Goal: Task Accomplishment & Management: Use online tool/utility

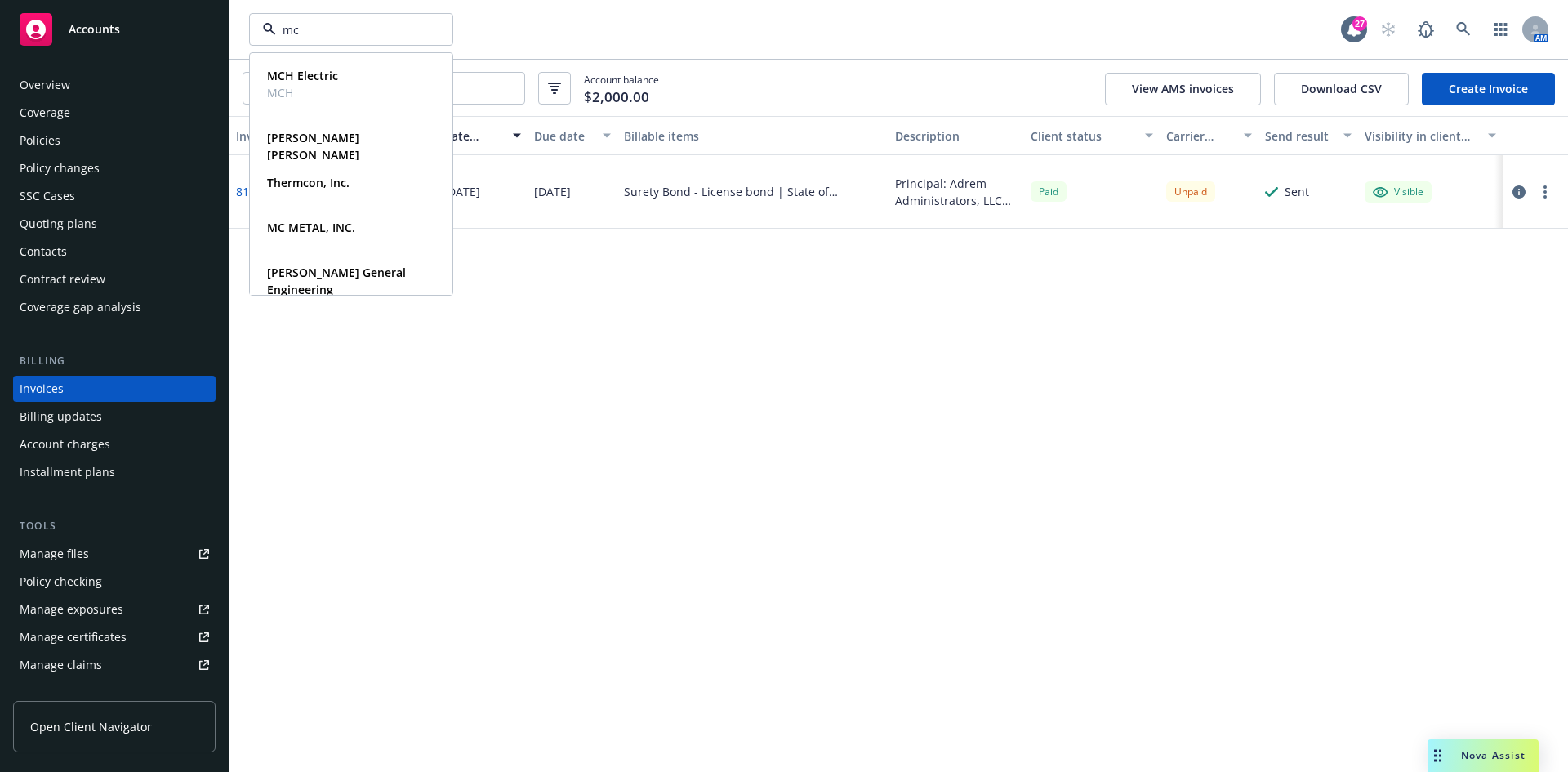
type input "m"
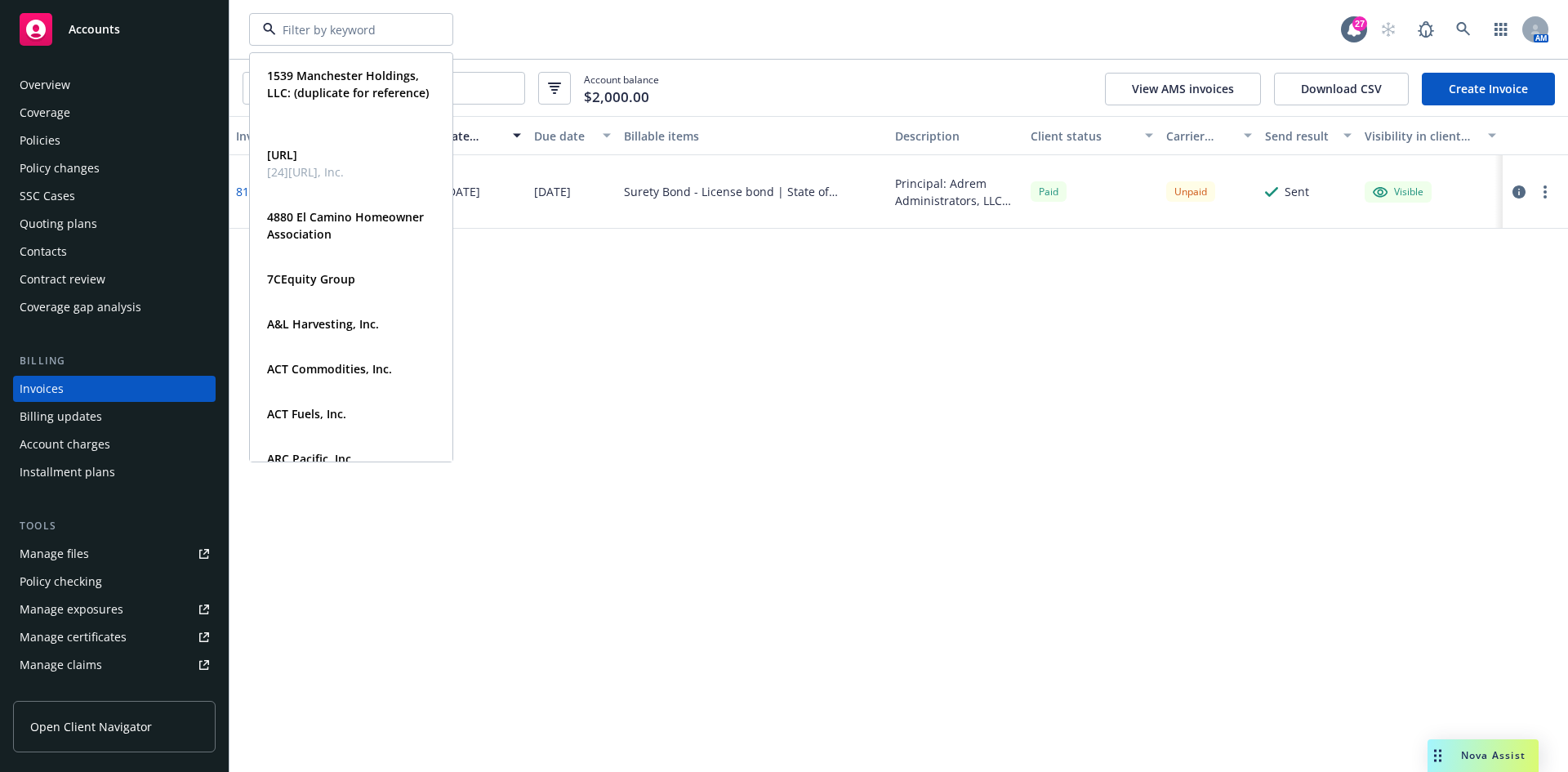
type input "McMurray"
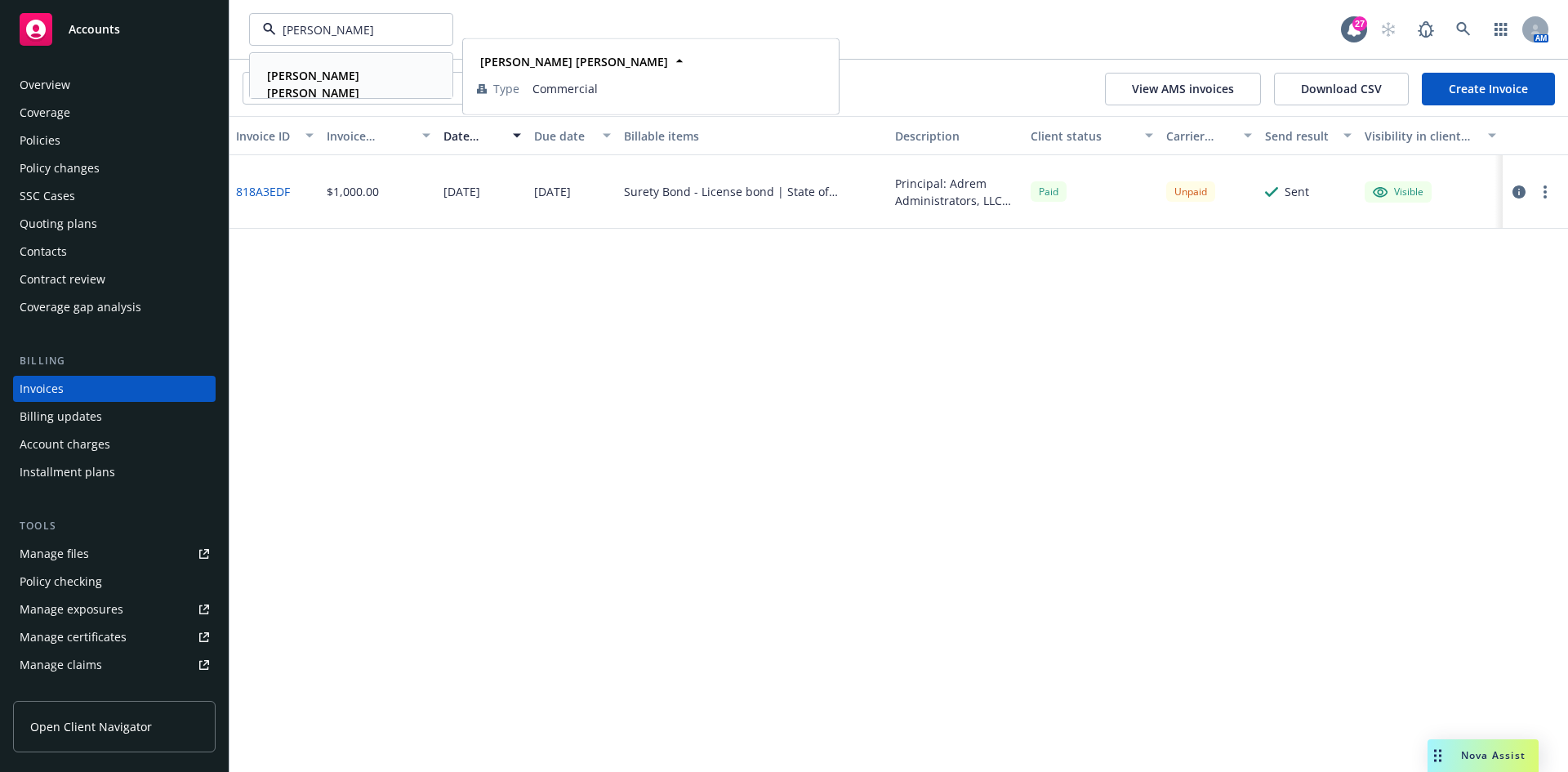
click at [335, 69] on strong "McMurray Stern" at bounding box center [313, 84] width 92 height 32
click at [321, 31] on span "Angle Health Inc" at bounding box center [334, 30] width 141 height 17
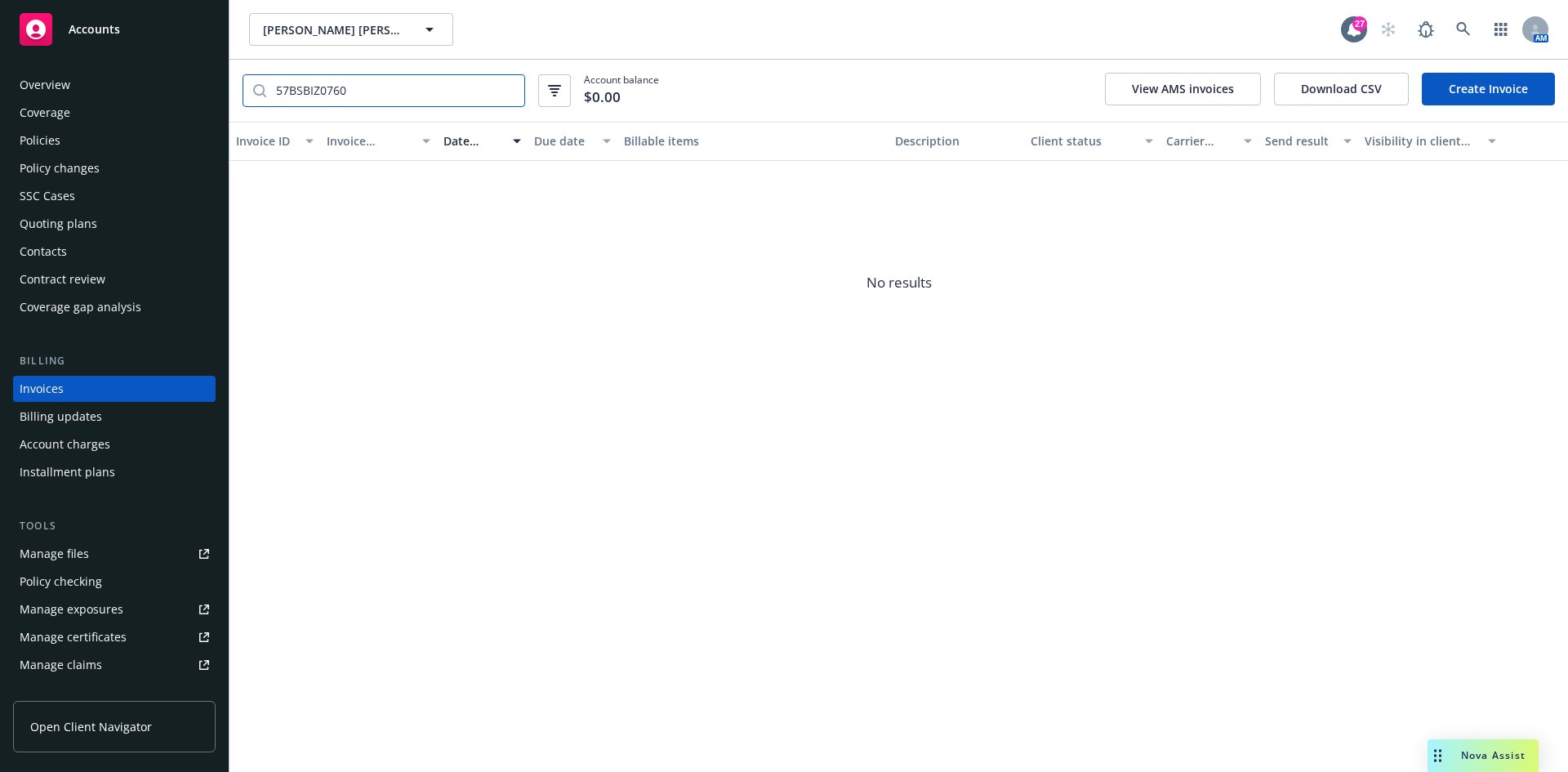
click at [385, 91] on input "57BSBIZ0760" at bounding box center [395, 90] width 258 height 31
drag, startPoint x: 653, startPoint y: 299, endPoint x: 641, endPoint y: 291, distance: 14.4
click at [653, 301] on span "No results" at bounding box center [899, 283] width 1338 height 245
click at [68, 140] on div "Policies" at bounding box center [114, 140] width 190 height 26
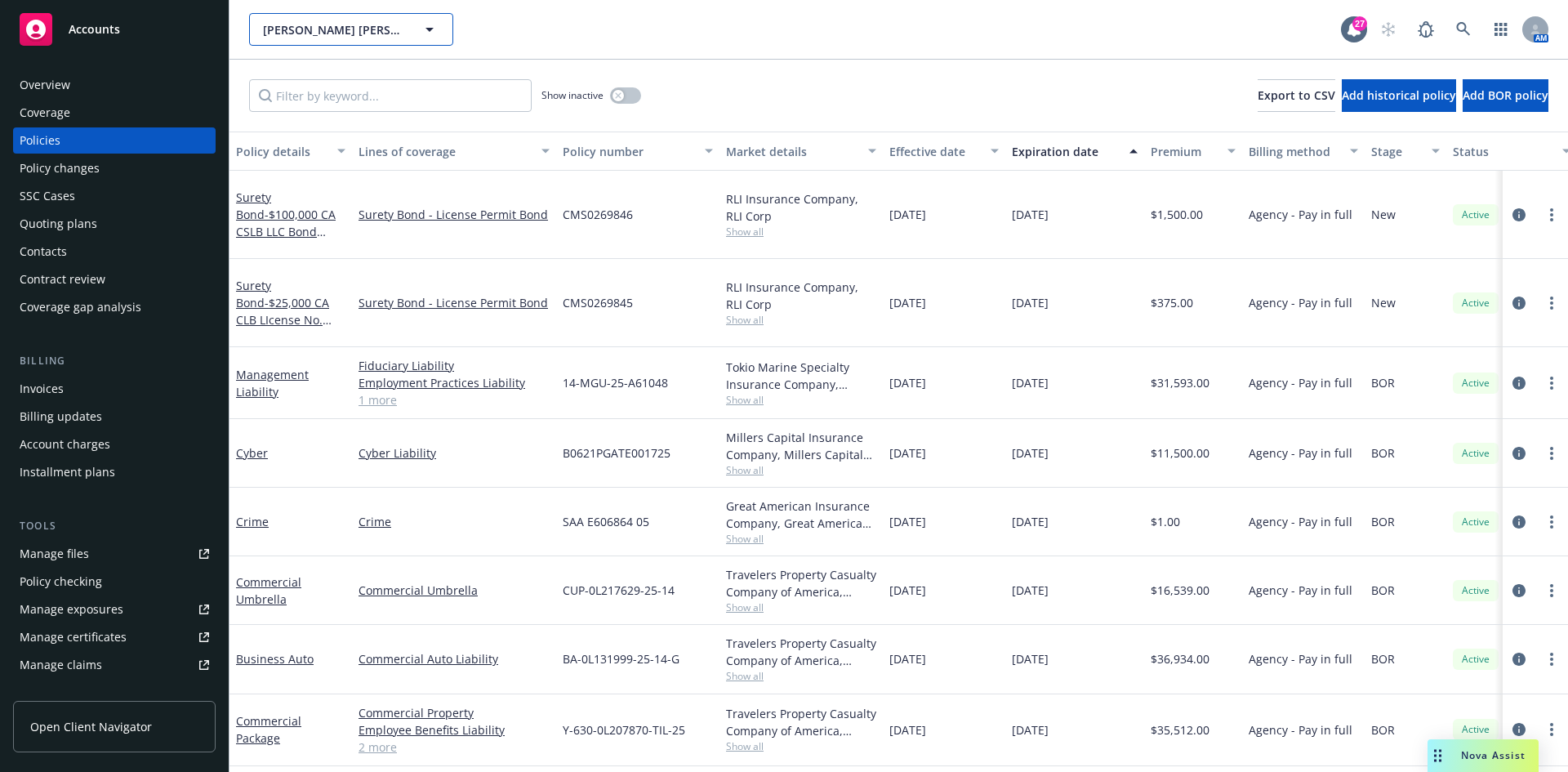
click at [281, 31] on span "McMurray Stern" at bounding box center [334, 30] width 141 height 17
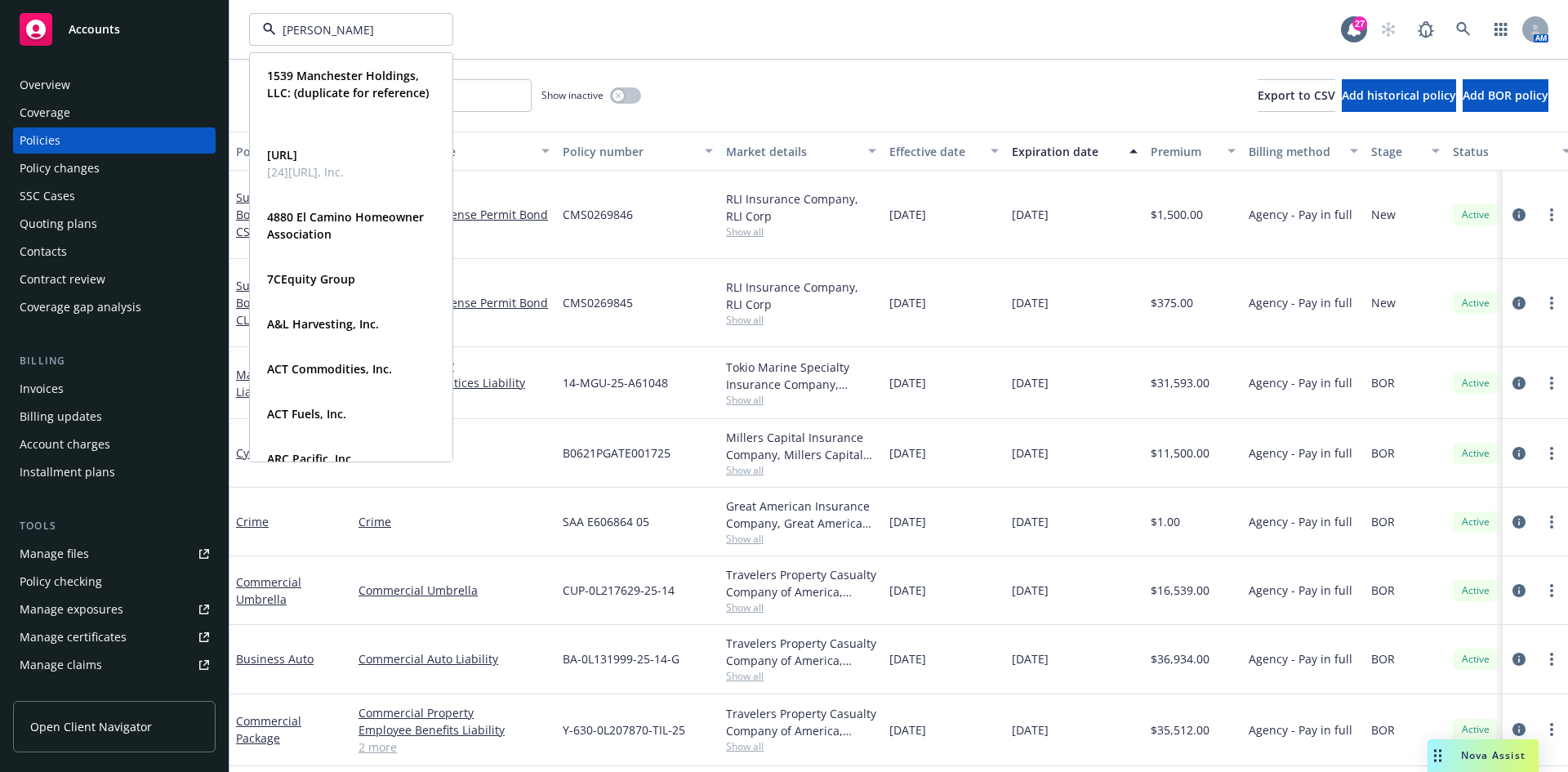
type input "galeb"
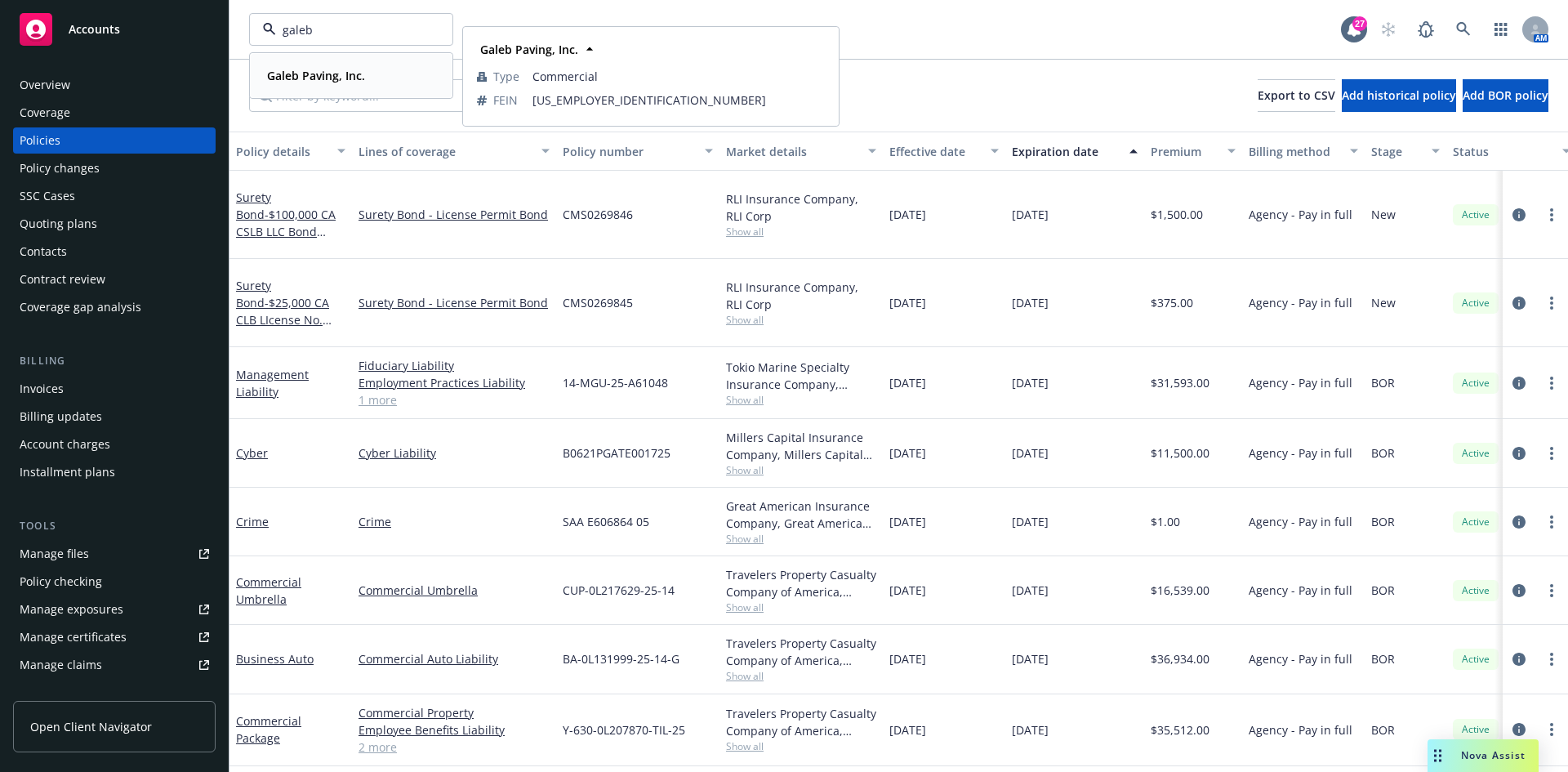
click at [304, 89] on div "Galeb Paving, Inc. Type Commercial FEIN 94-2308936" at bounding box center [351, 75] width 201 height 43
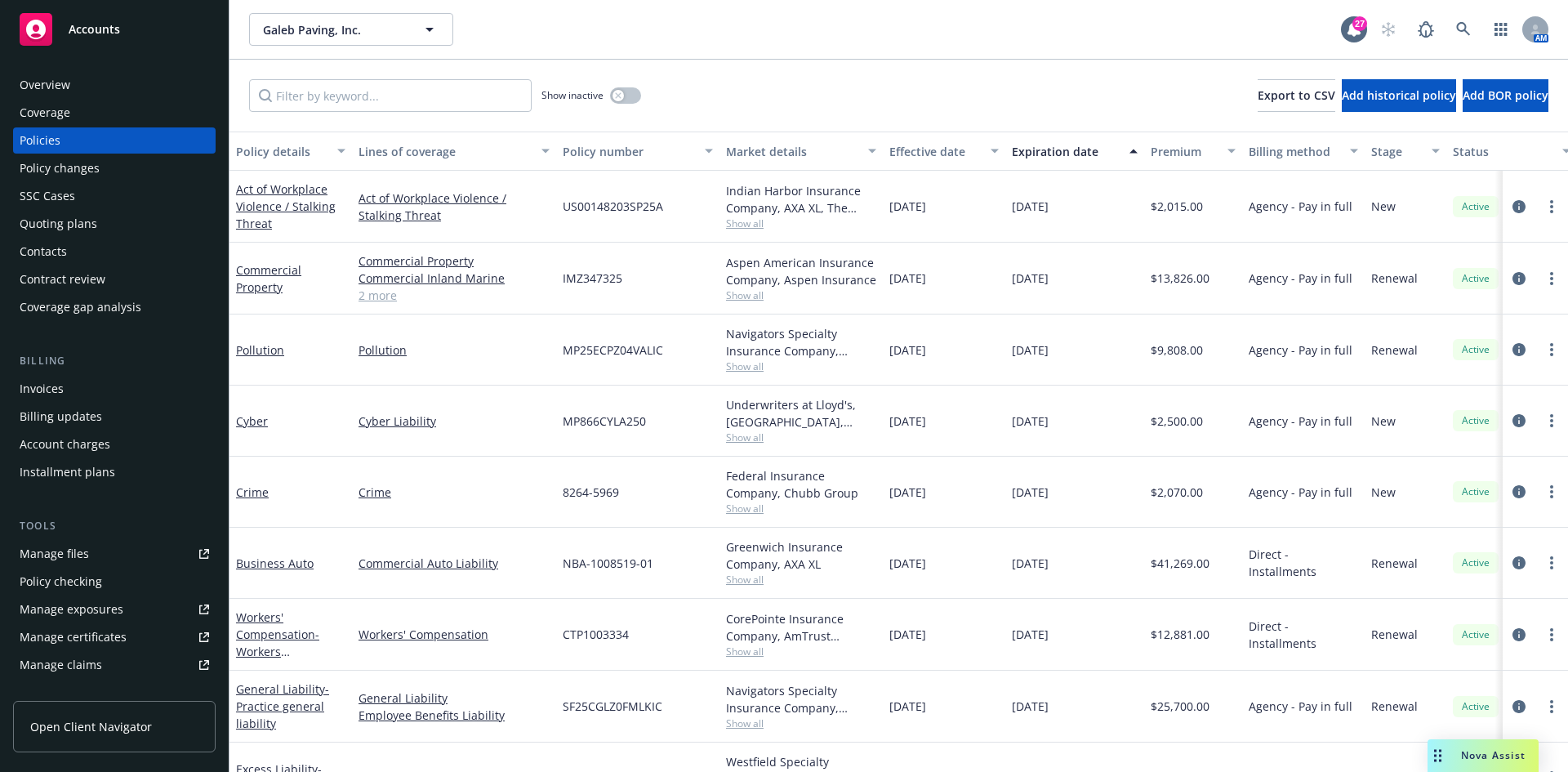
click at [92, 391] on div "Invoices" at bounding box center [114, 388] width 190 height 26
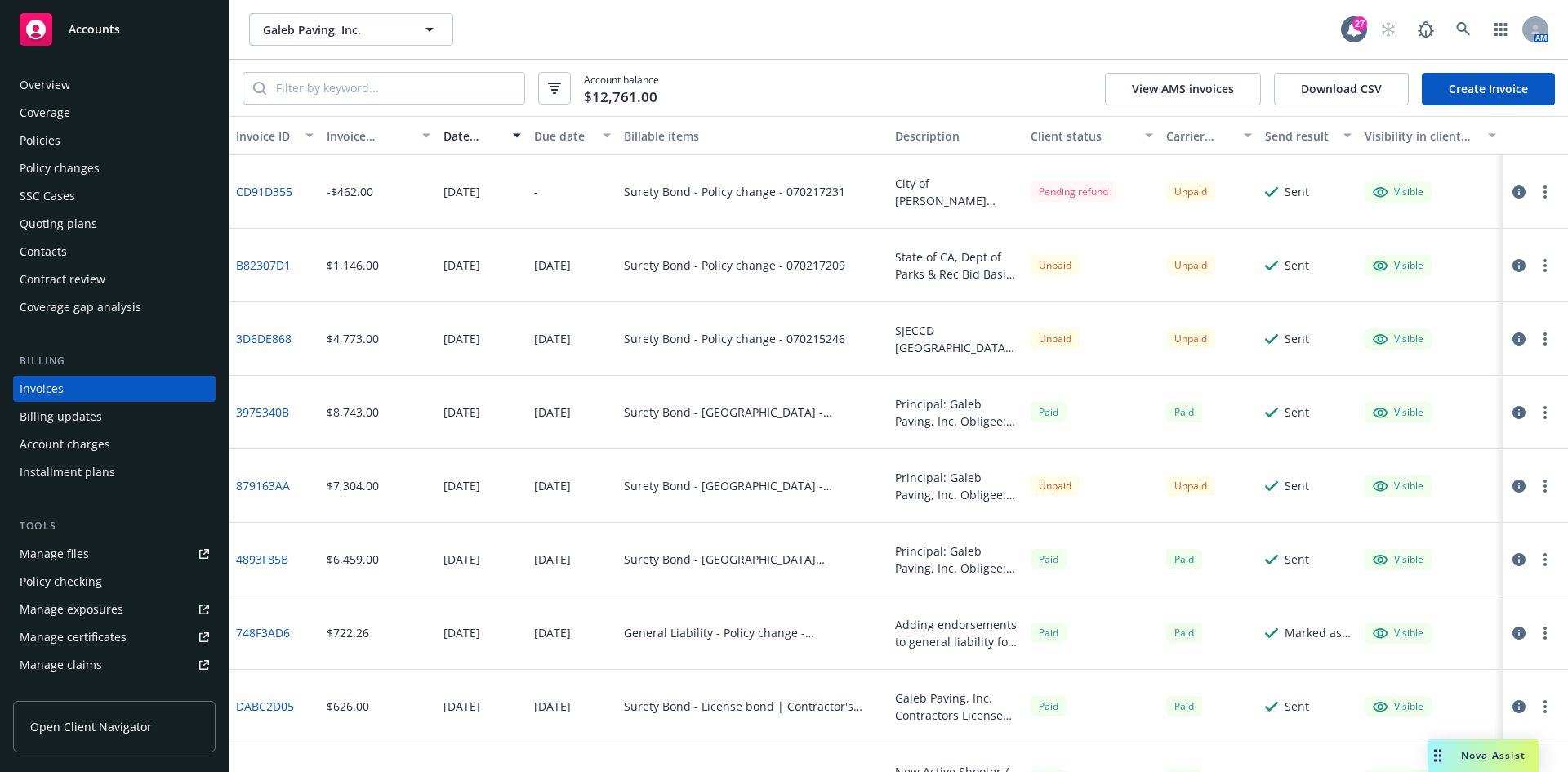
click at [86, 11] on link "Accounts" at bounding box center [114, 30] width 203 height 46
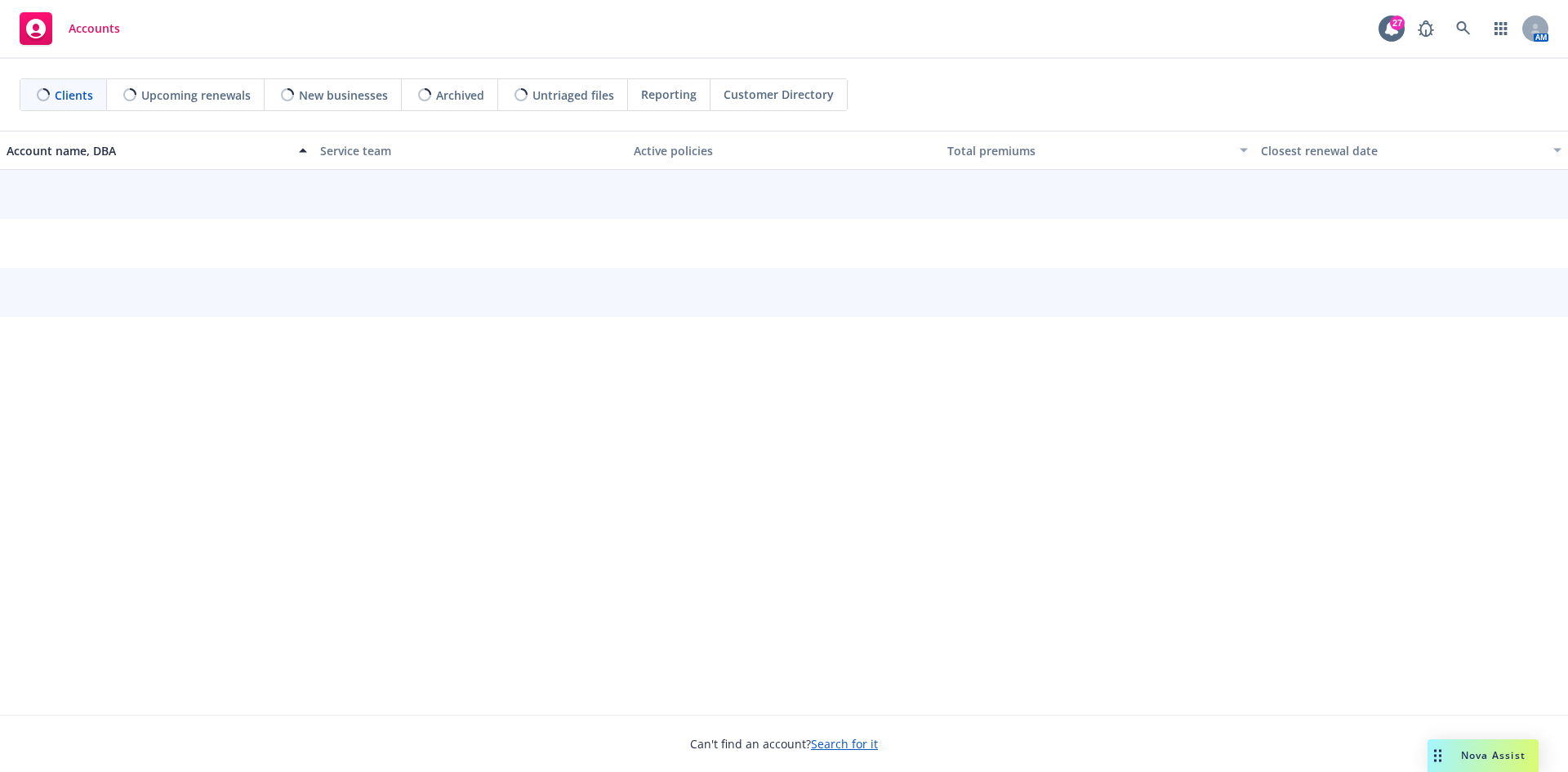
click at [1492, 743] on div "Nova Assist" at bounding box center [1483, 755] width 111 height 32
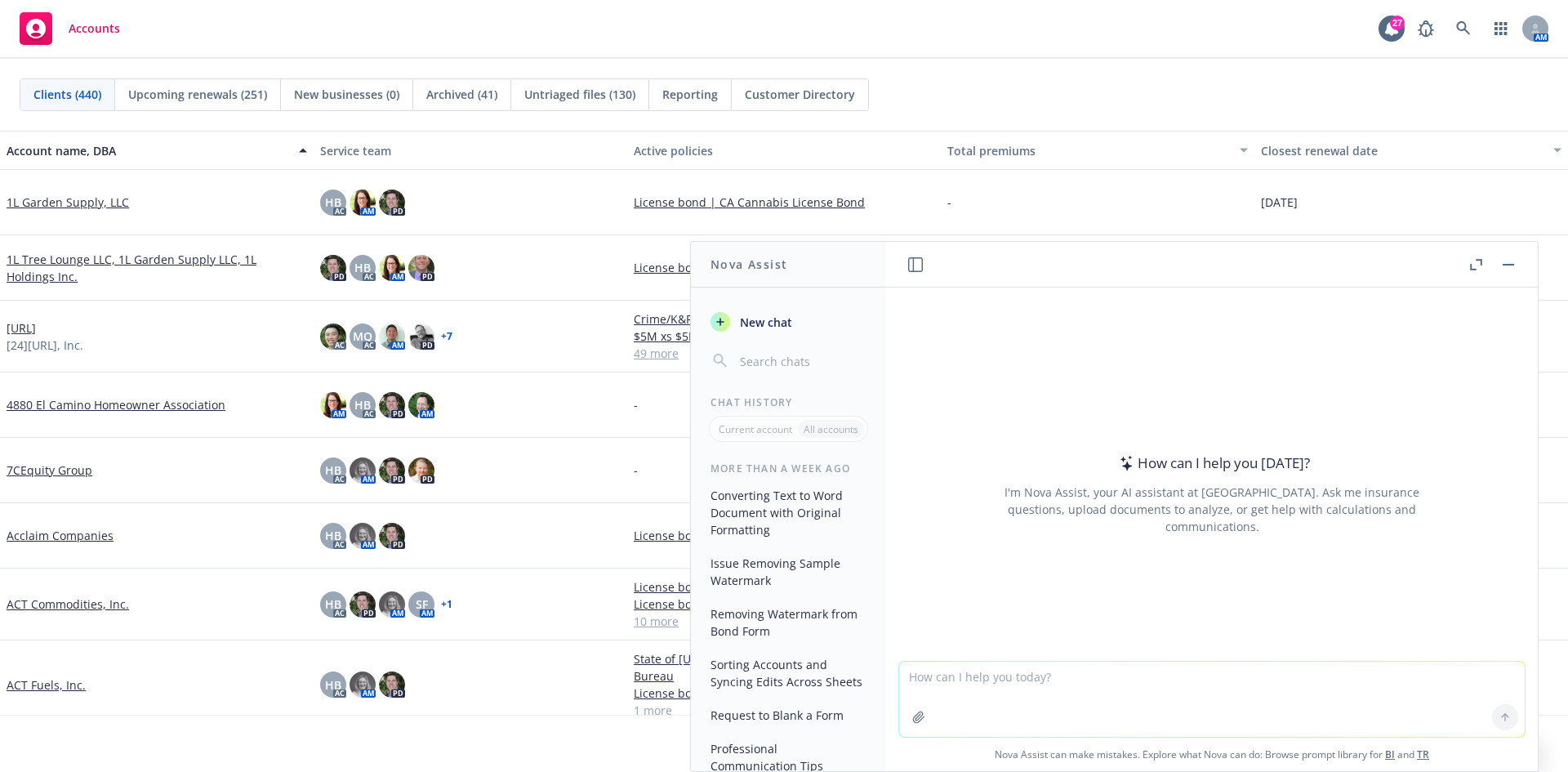
click at [1027, 672] on textarea at bounding box center [1211, 699] width 626 height 75
type textarea "What is a soft invoice"
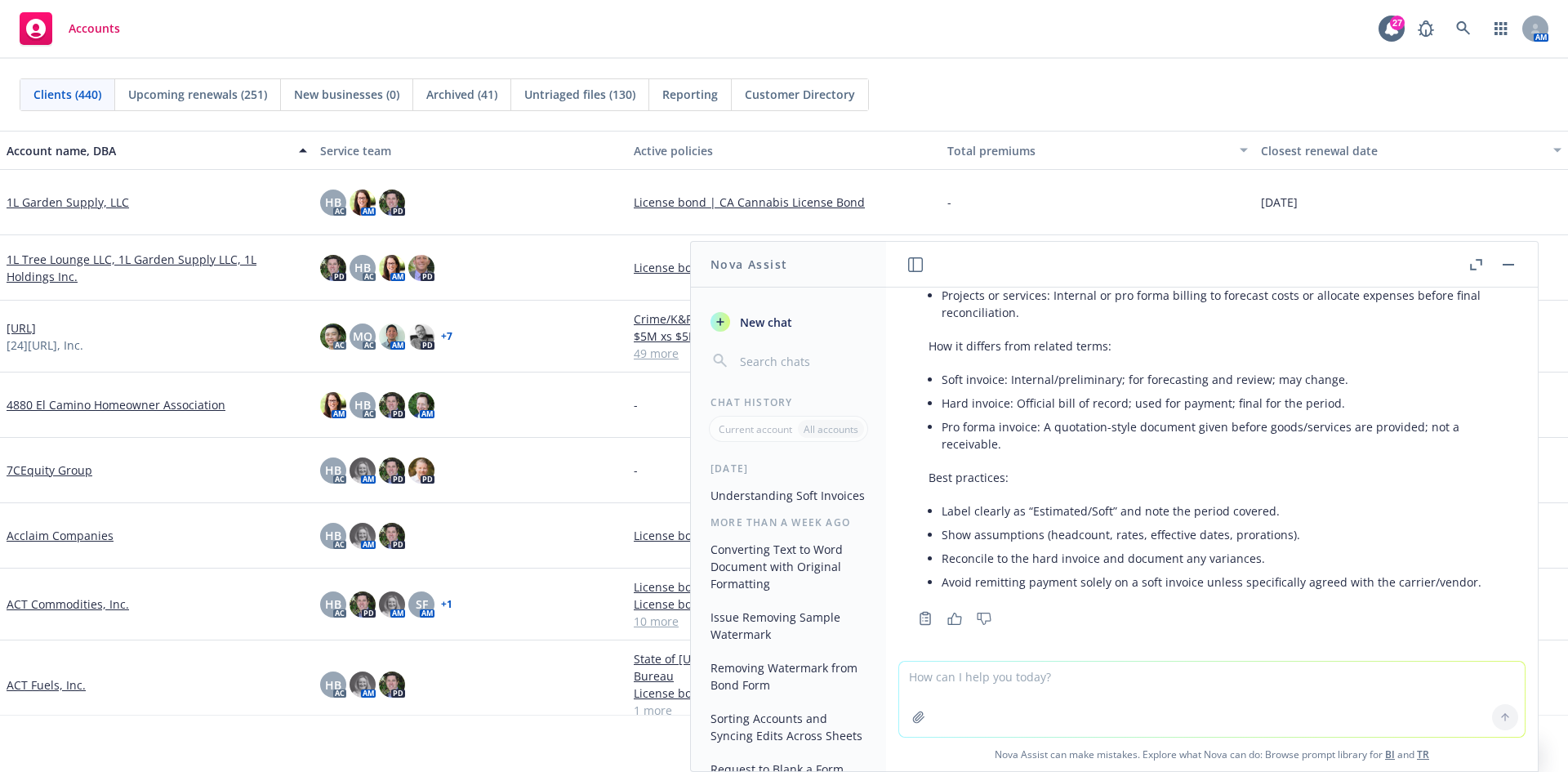
scroll to position [292, 0]
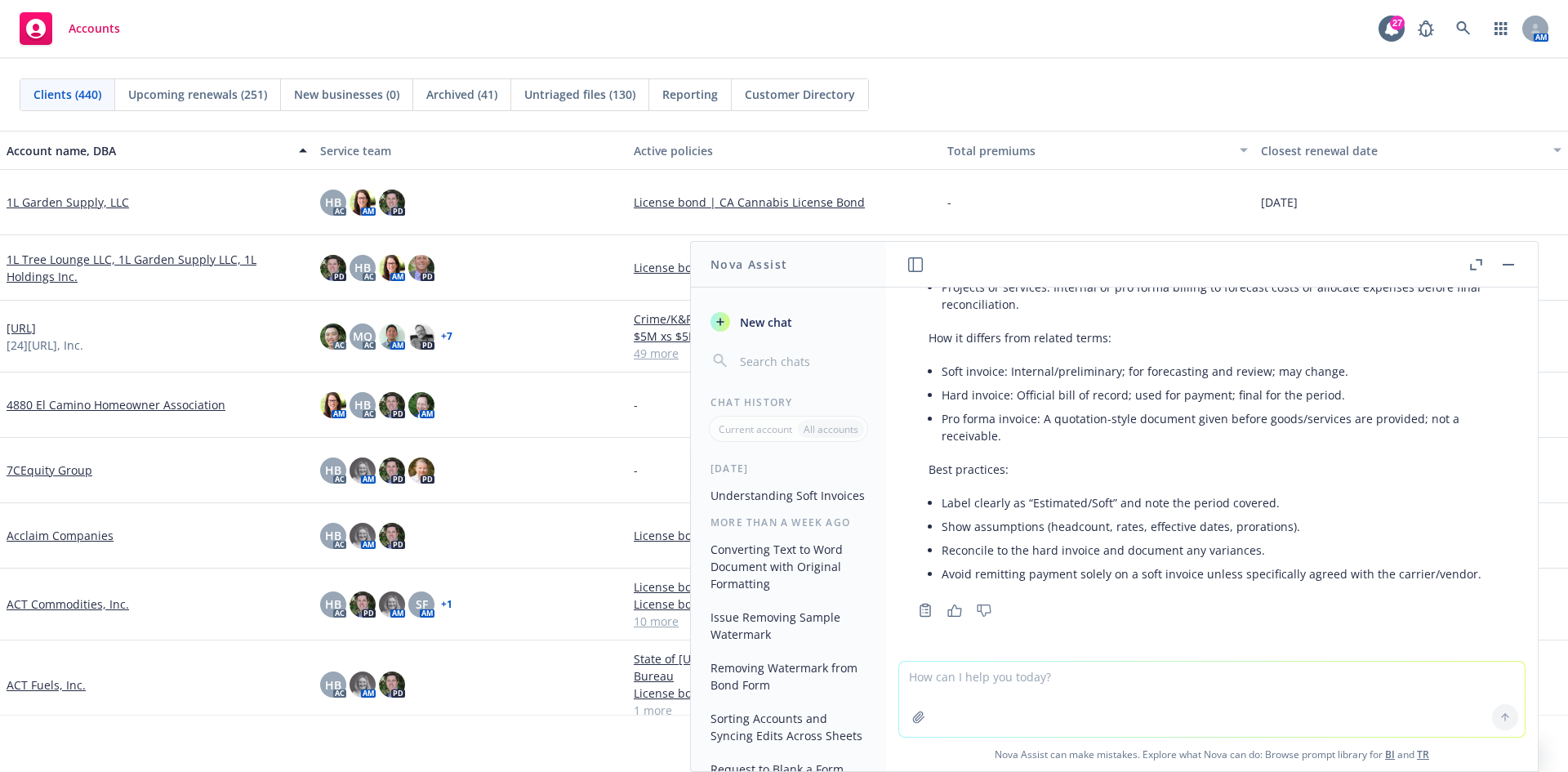
click at [1512, 268] on button "button" at bounding box center [1508, 264] width 20 height 20
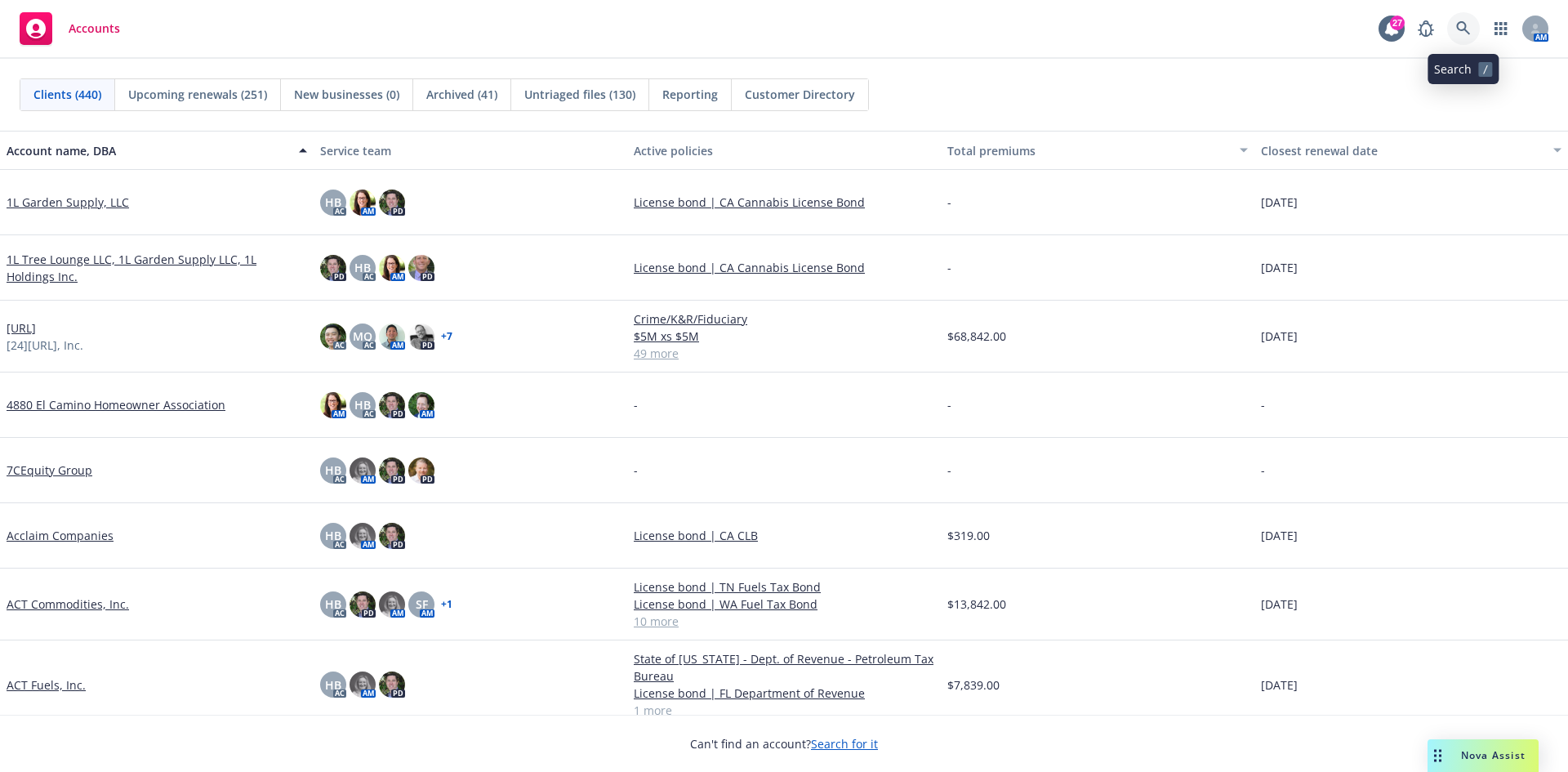
click at [1454, 30] on link at bounding box center [1463, 28] width 32 height 32
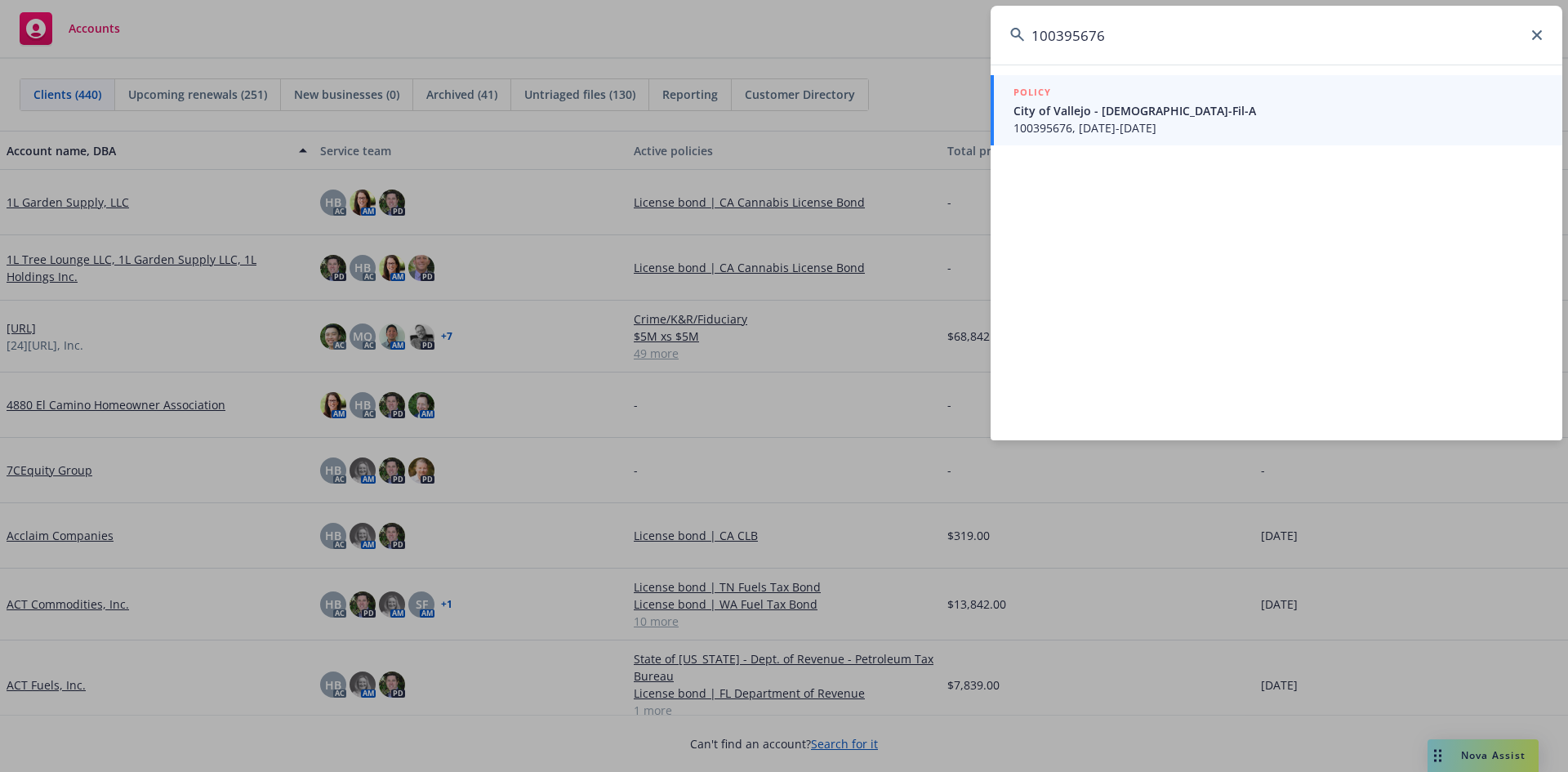
type input "100395676"
click at [1353, 99] on div "POLICY" at bounding box center [1278, 93] width 529 height 18
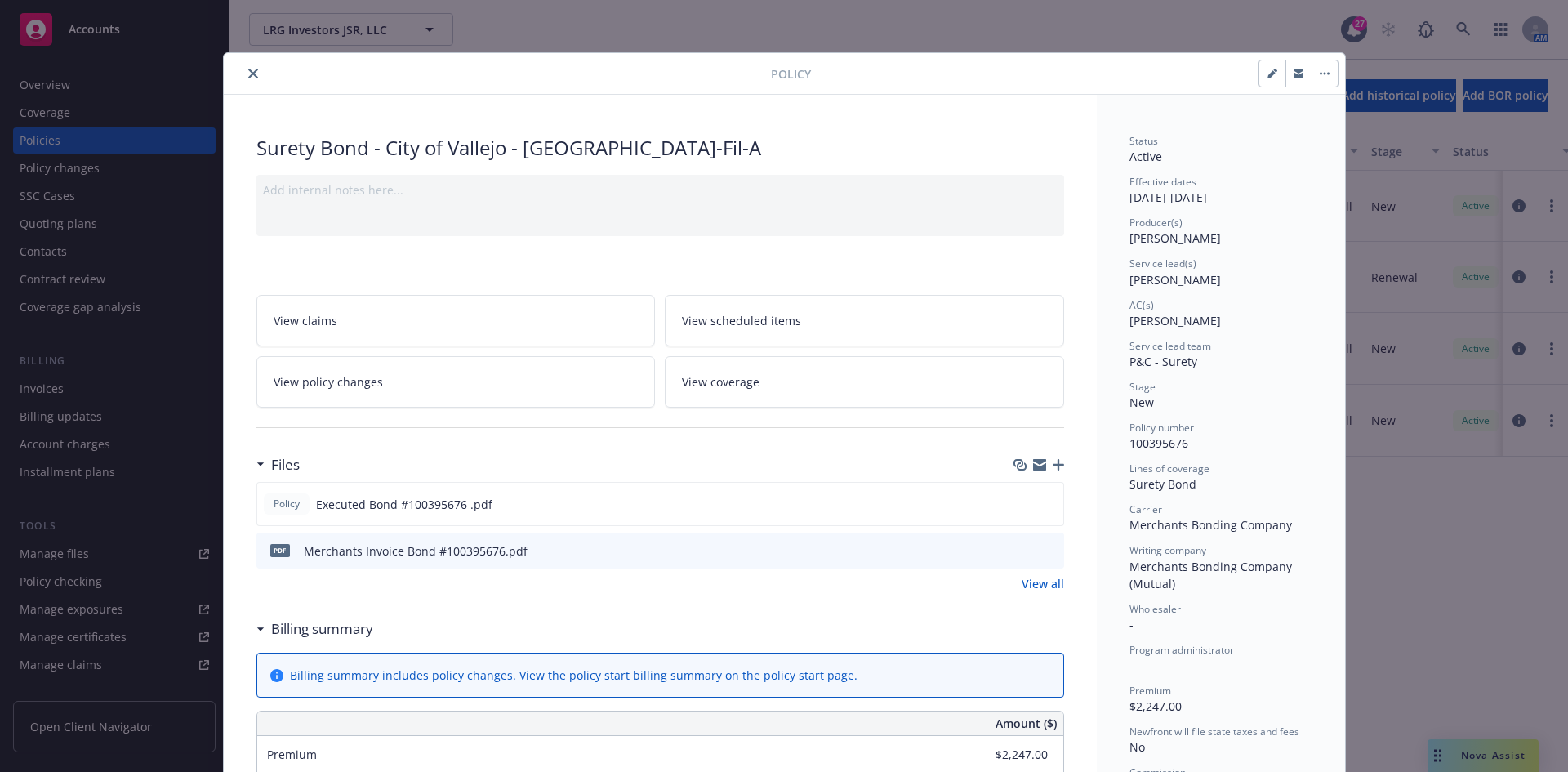
click at [250, 71] on icon "close" at bounding box center [254, 74] width 10 height 10
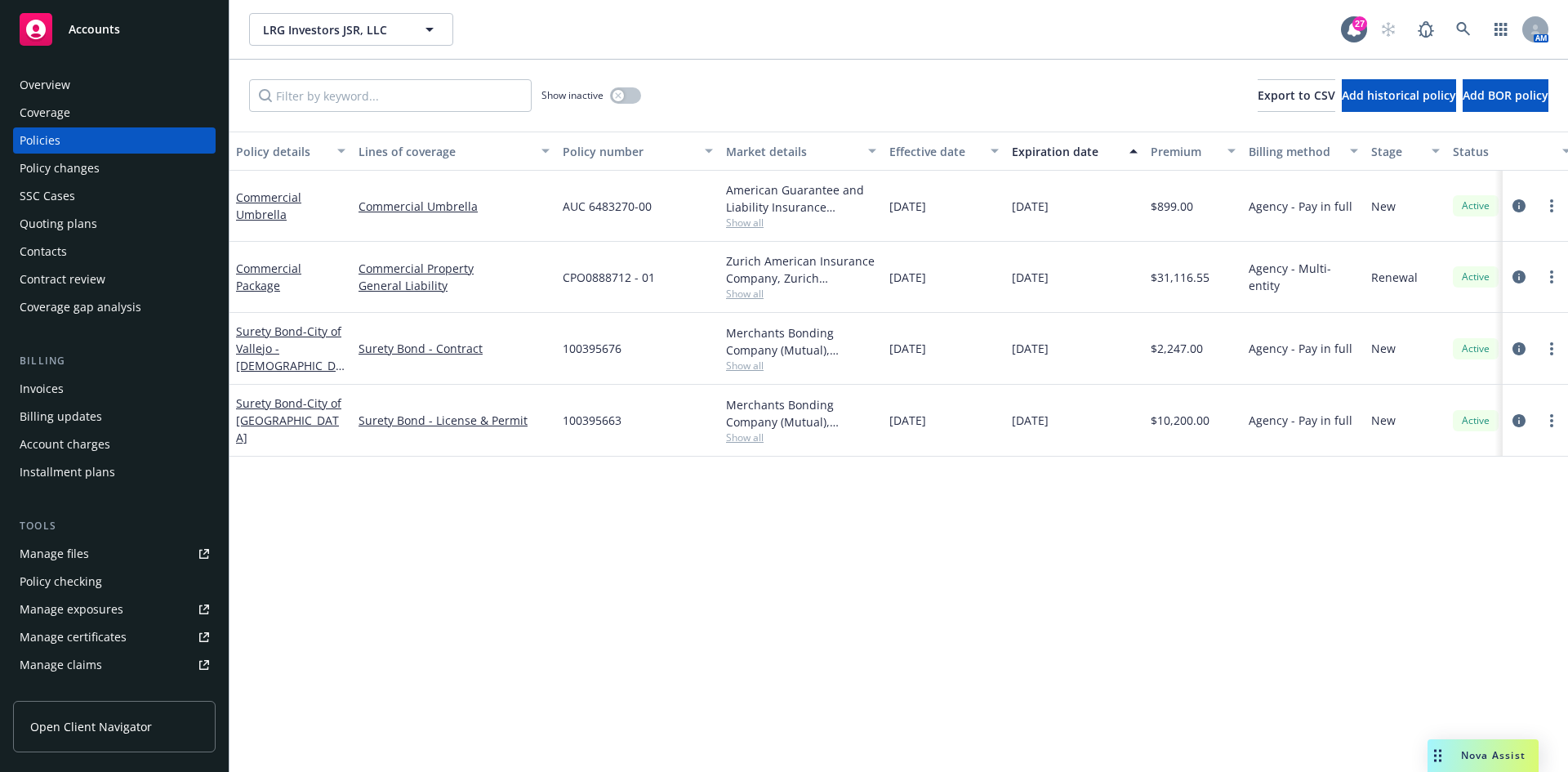
click at [48, 393] on div "Invoices" at bounding box center [42, 388] width 44 height 26
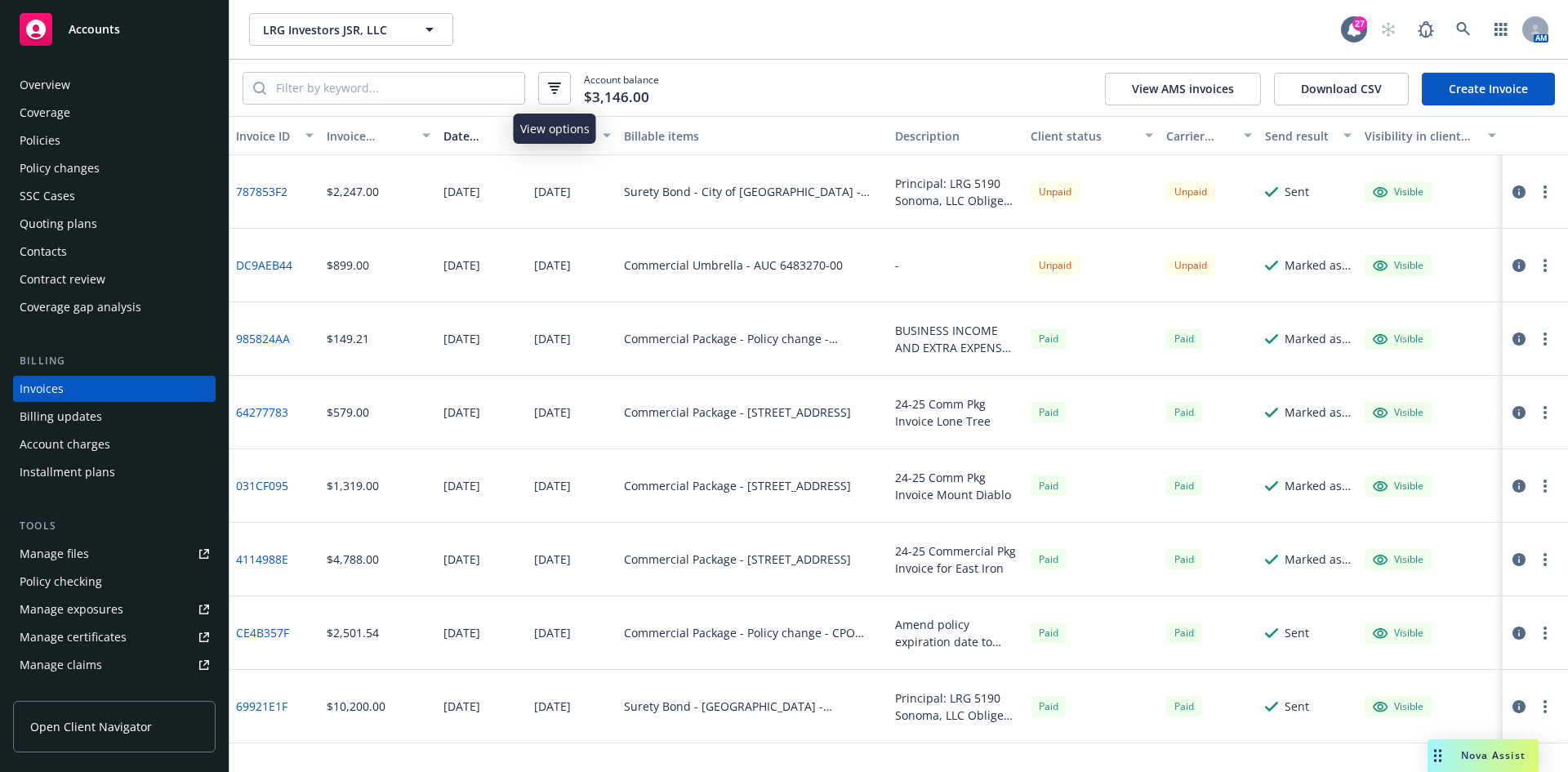
click at [564, 100] on button "button" at bounding box center [554, 88] width 32 height 32
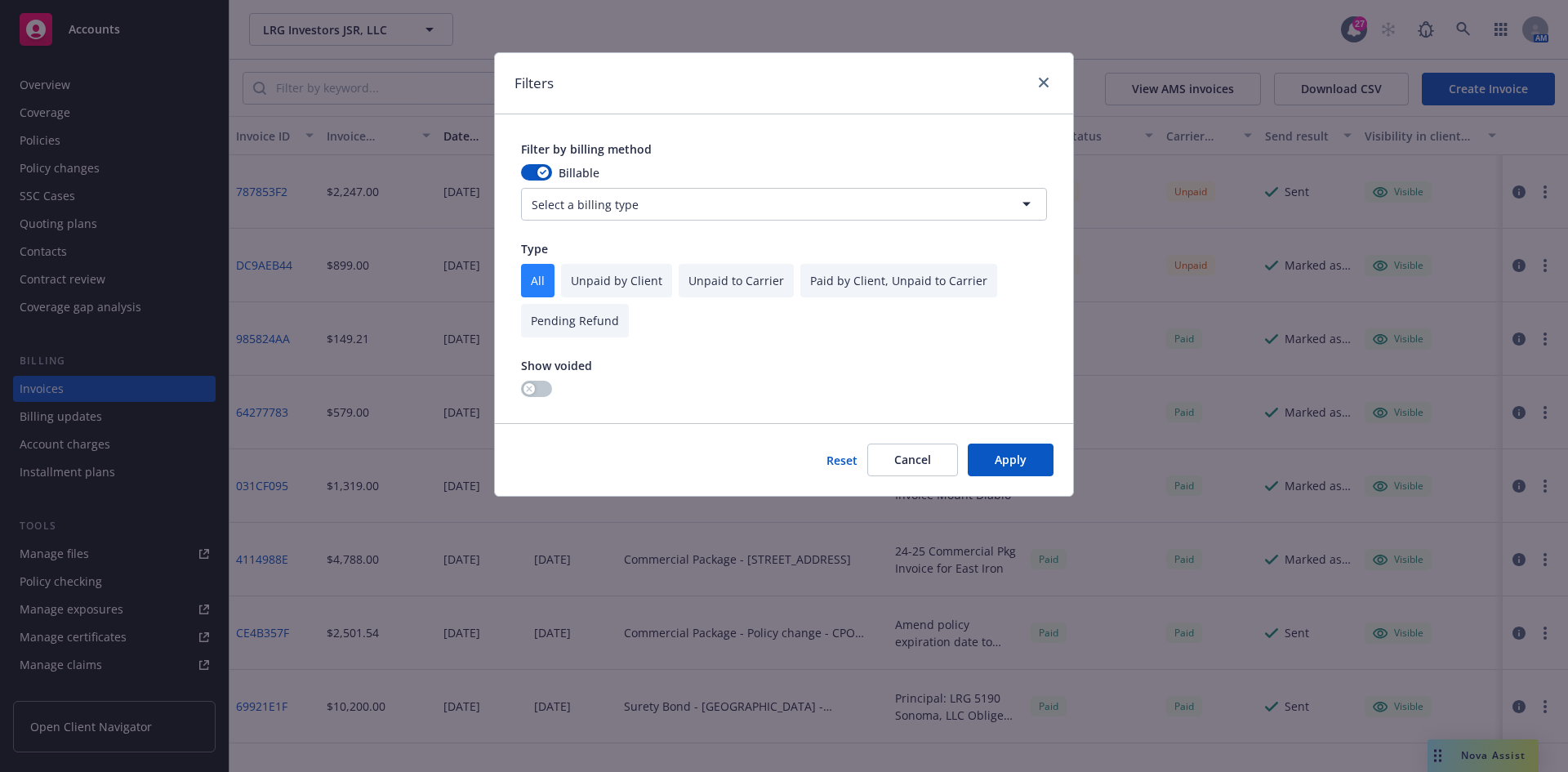
click at [579, 277] on input "checkbox" at bounding box center [616, 280] width 111 height 33
checkbox input "true"
checkbox input "false"
click at [999, 464] on button "Apply" at bounding box center [1010, 460] width 86 height 32
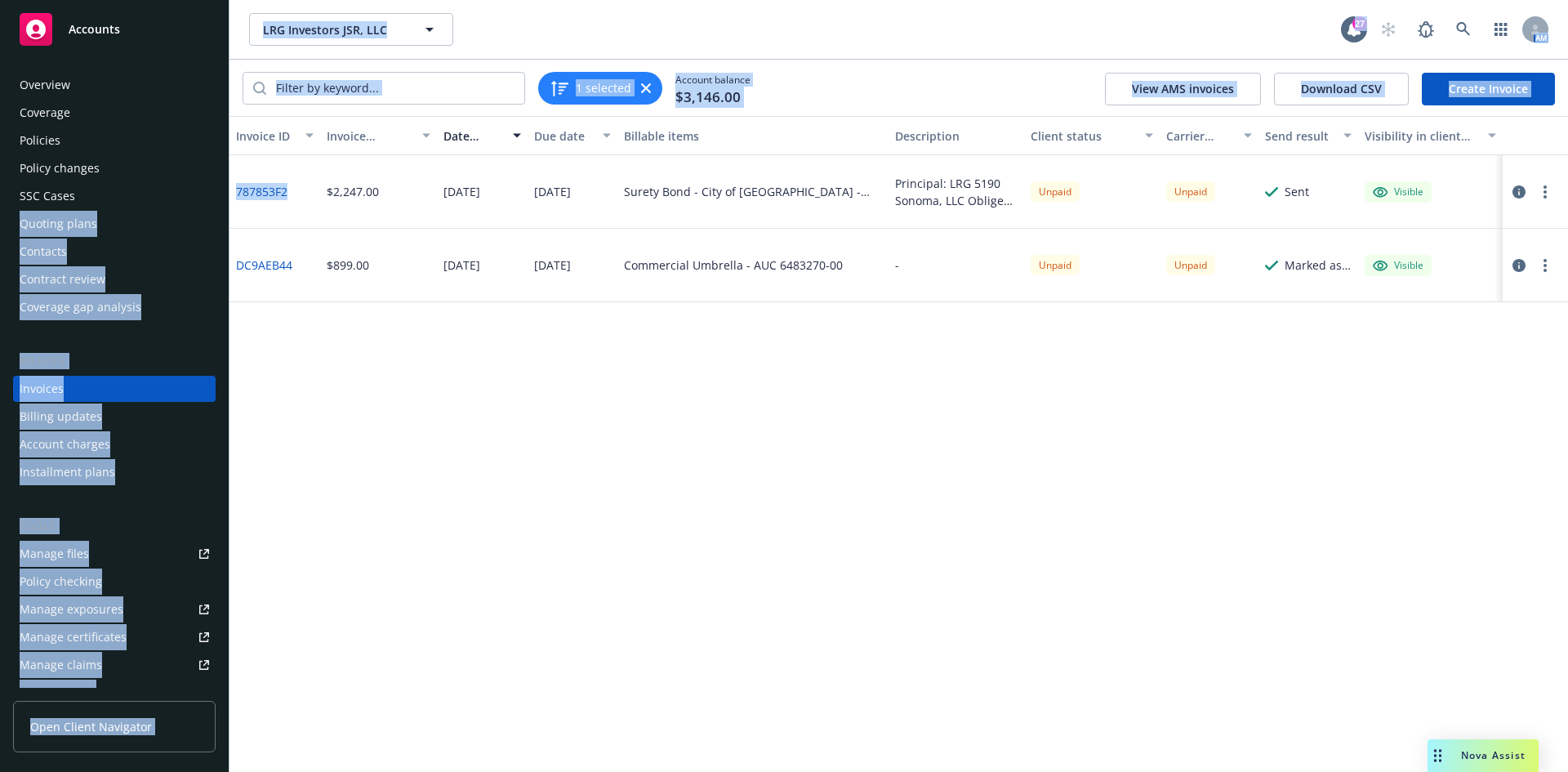
drag, startPoint x: 295, startPoint y: 198, endPoint x: 220, endPoint y: 198, distance: 75.0
click at [220, 198] on div "Accounts Overview Coverage Policies Policy changes SSC Cases Quoting plans Cont…" at bounding box center [784, 386] width 1568 height 772
click at [308, 214] on div "787853F2" at bounding box center [275, 192] width 90 height 73
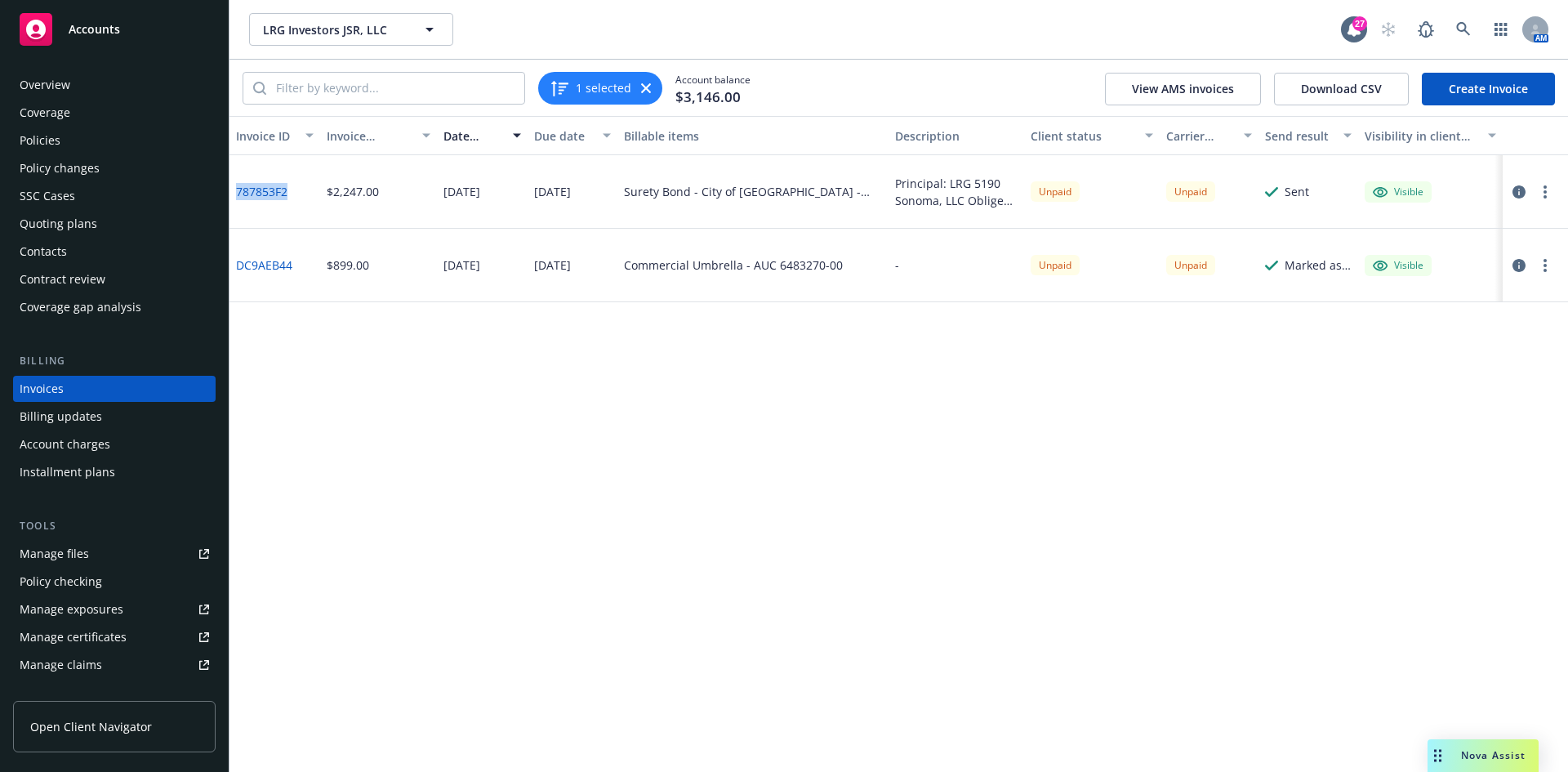
drag, startPoint x: 299, startPoint y: 194, endPoint x: 232, endPoint y: 196, distance: 67.0
click at [232, 196] on div "787853F2" at bounding box center [275, 192] width 90 height 73
copy link "787853F2"
click at [262, 195] on link "787853F2" at bounding box center [261, 192] width 51 height 17
click at [387, 90] on input "search" at bounding box center [395, 88] width 258 height 31
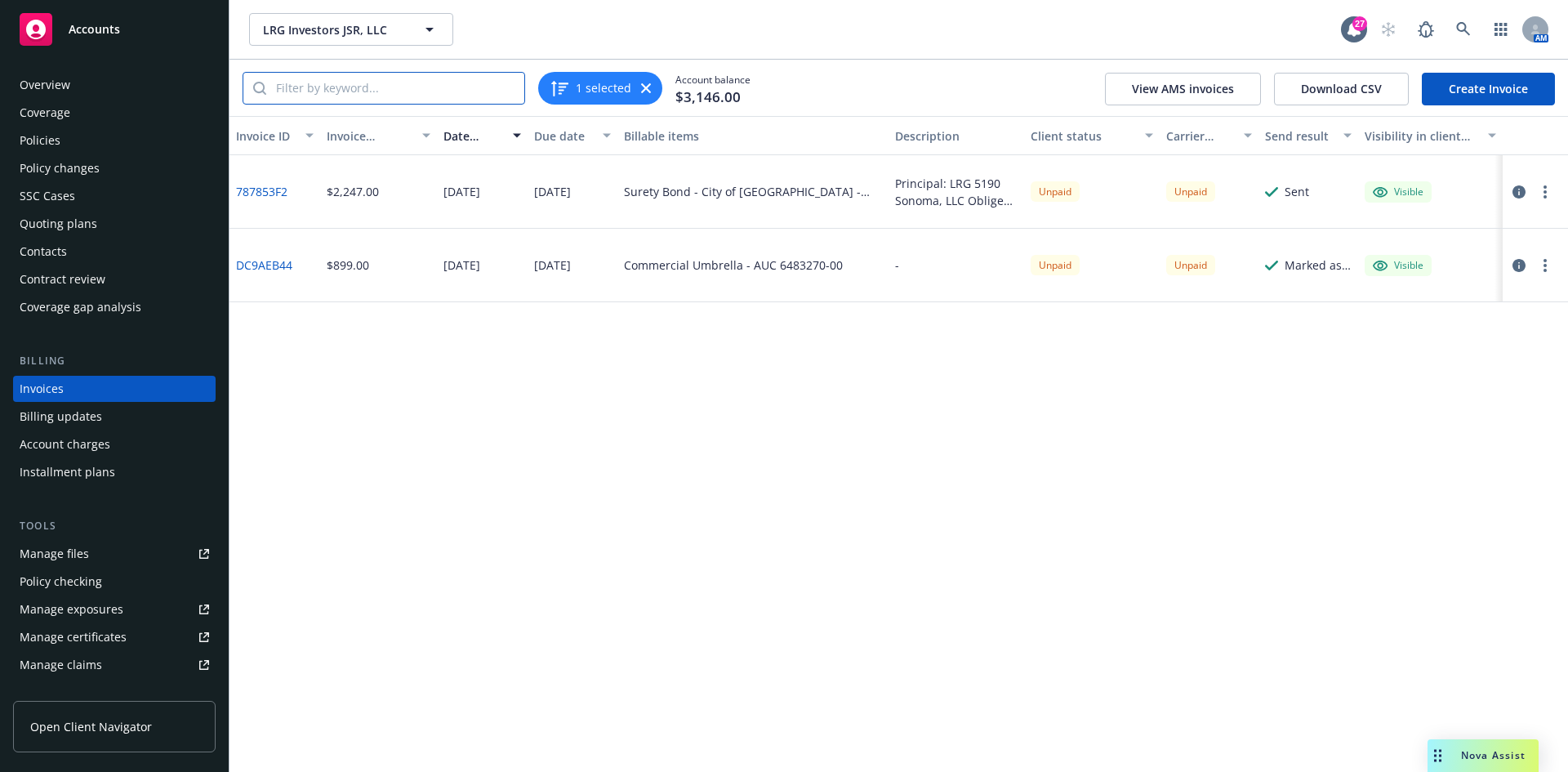
paste input "10039567"
type input "10039567"
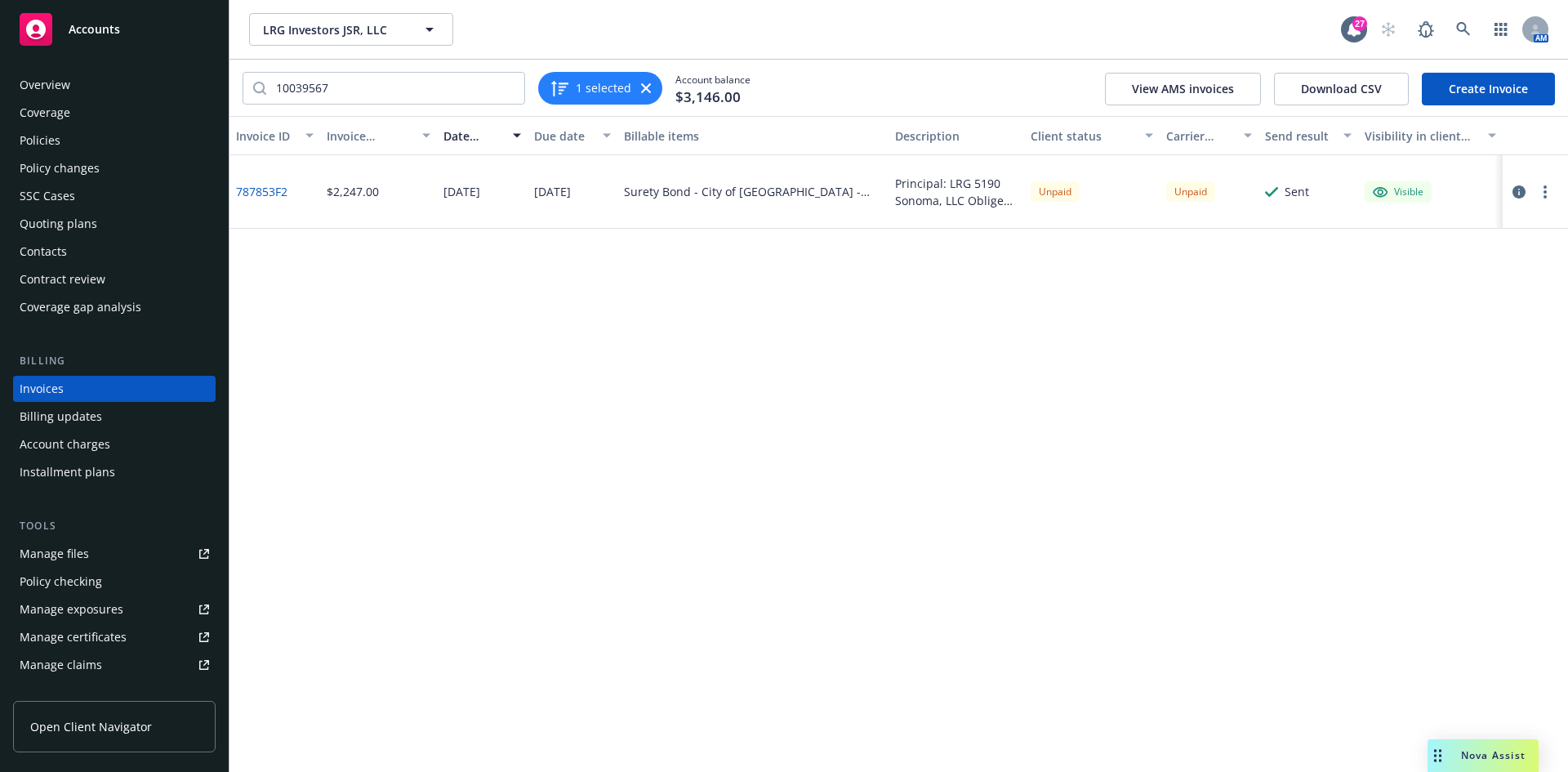
click at [590, 94] on button "1 selected" at bounding box center [591, 88] width 82 height 20
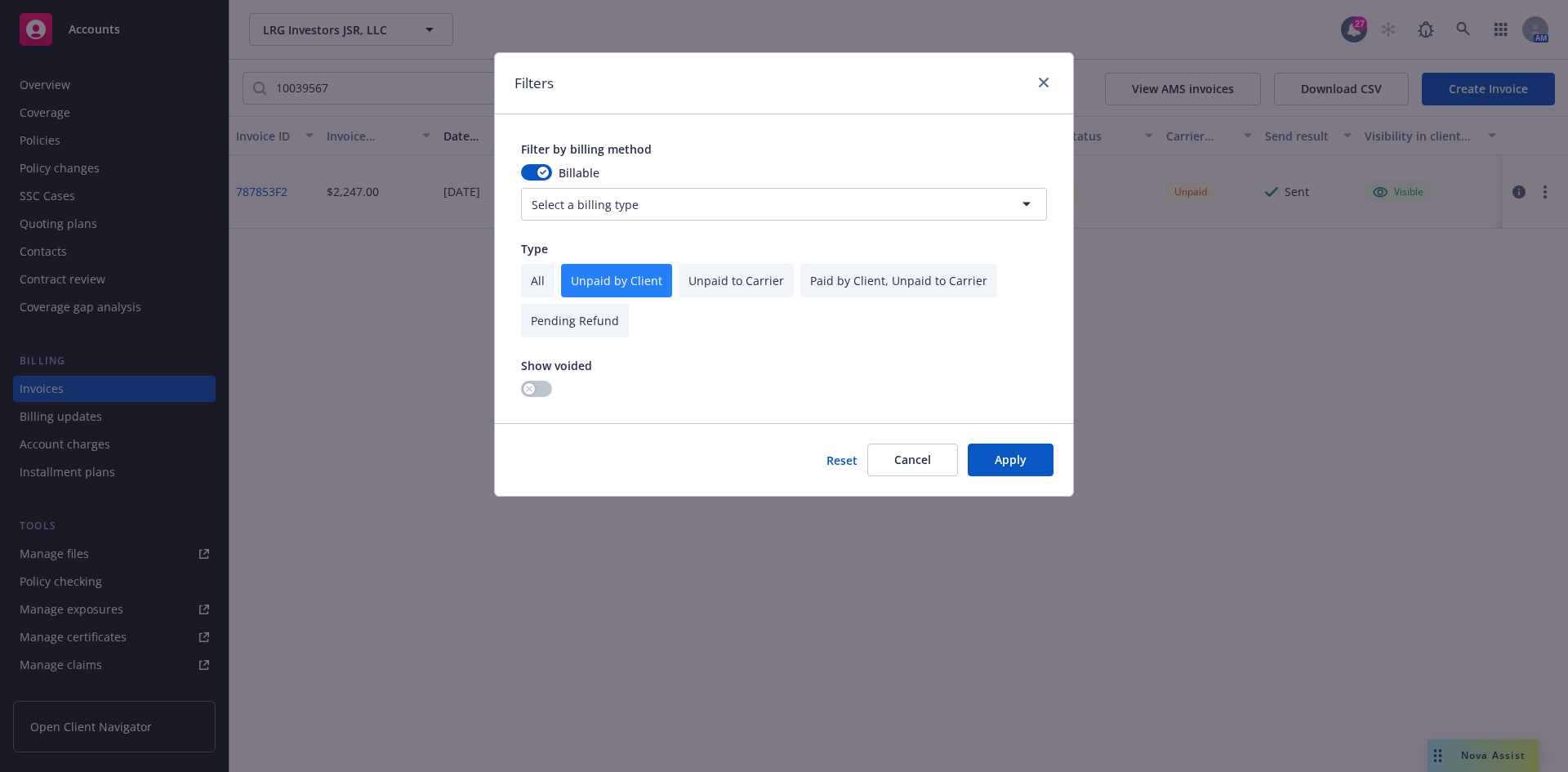
click at [535, 277] on input "checkbox" at bounding box center [537, 280] width 33 height 33
checkbox input "true"
checkbox input "false"
click at [1033, 468] on button "Apply" at bounding box center [1010, 460] width 86 height 32
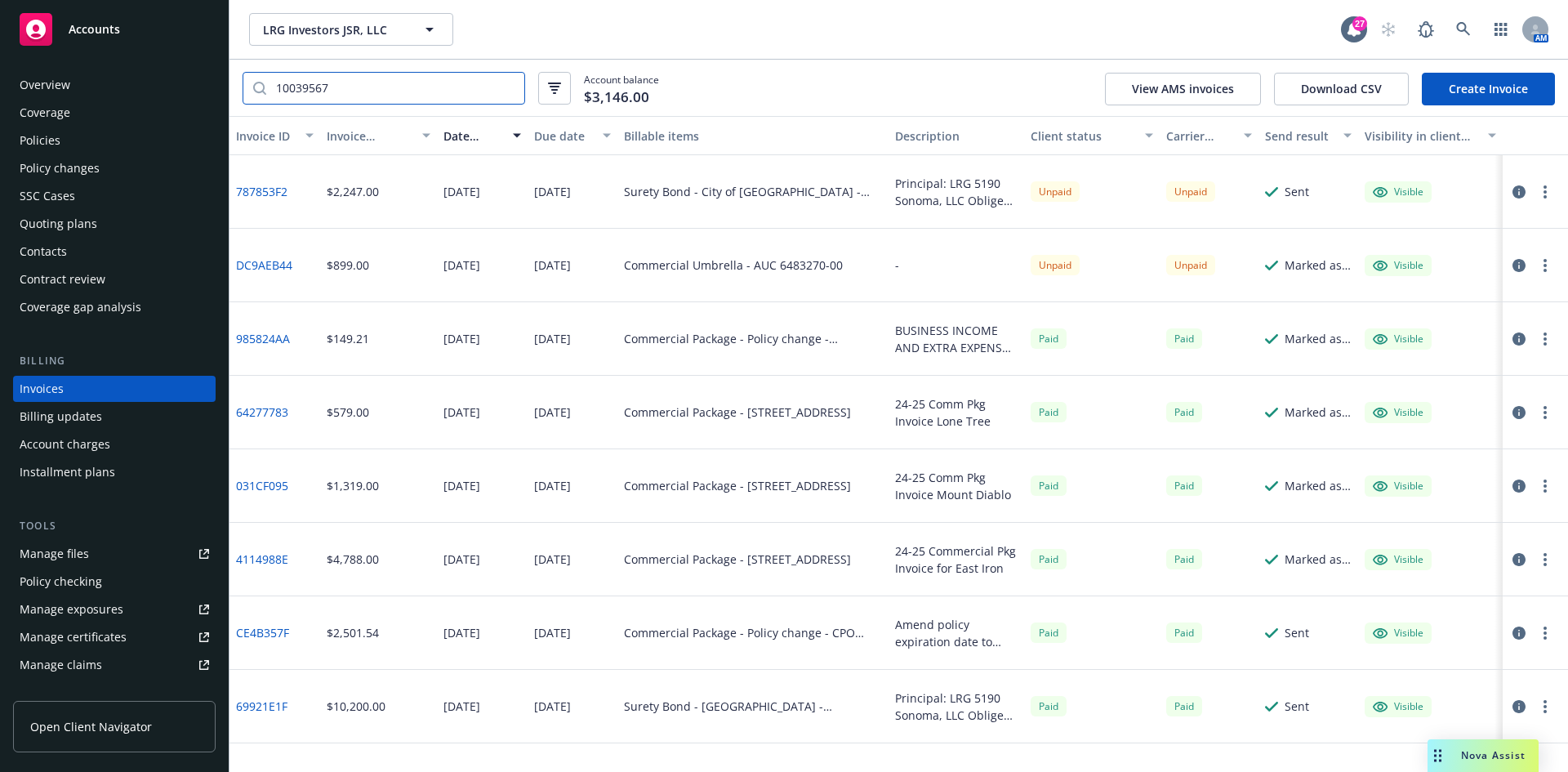
drag, startPoint x: 340, startPoint y: 73, endPoint x: 342, endPoint y: 86, distance: 13.2
click at [340, 74] on input "10039567" at bounding box center [395, 88] width 258 height 31
type input "10039567"
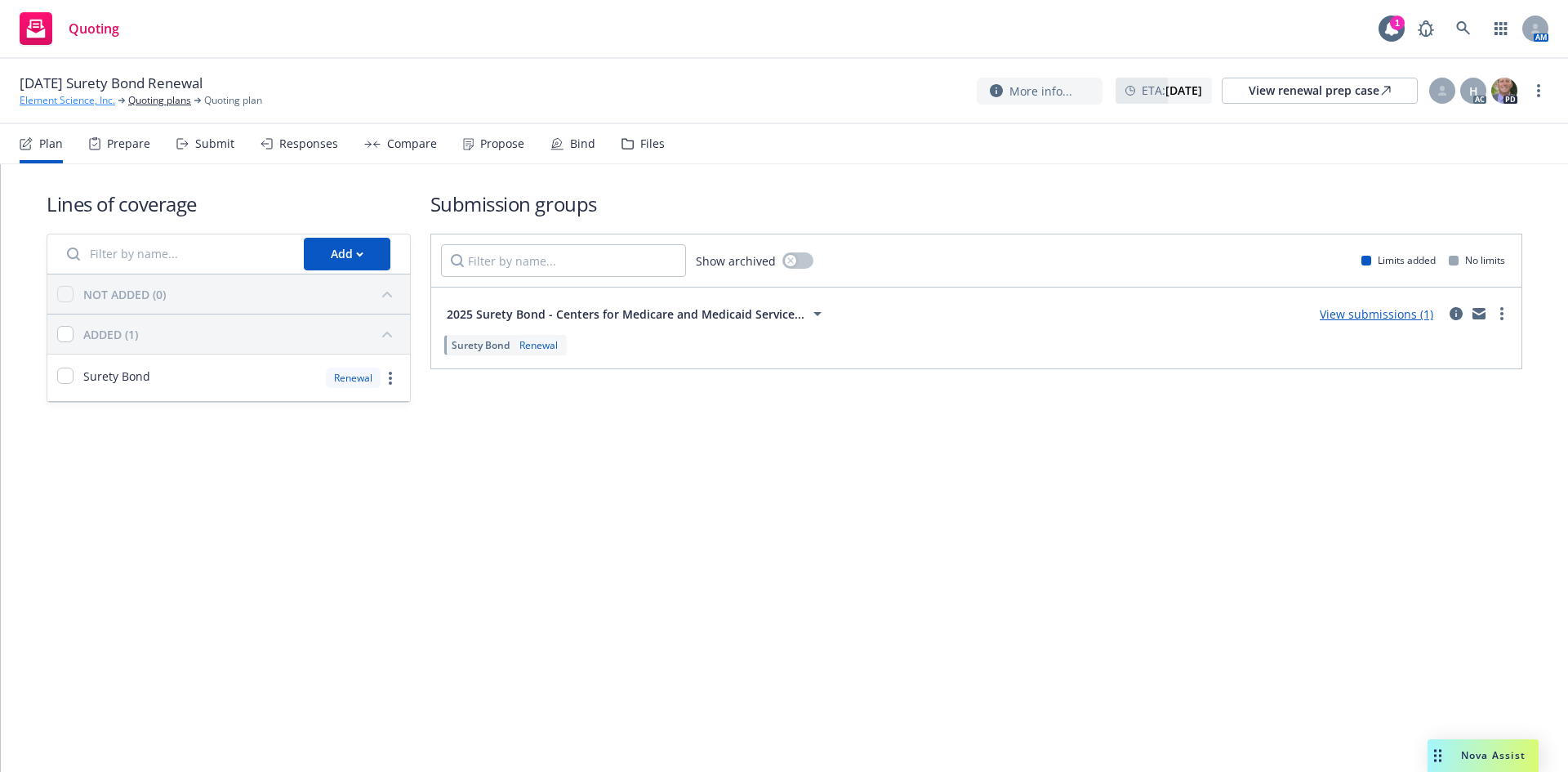
click at [112, 99] on link "Element Science, Inc." at bounding box center [67, 100] width 95 height 14
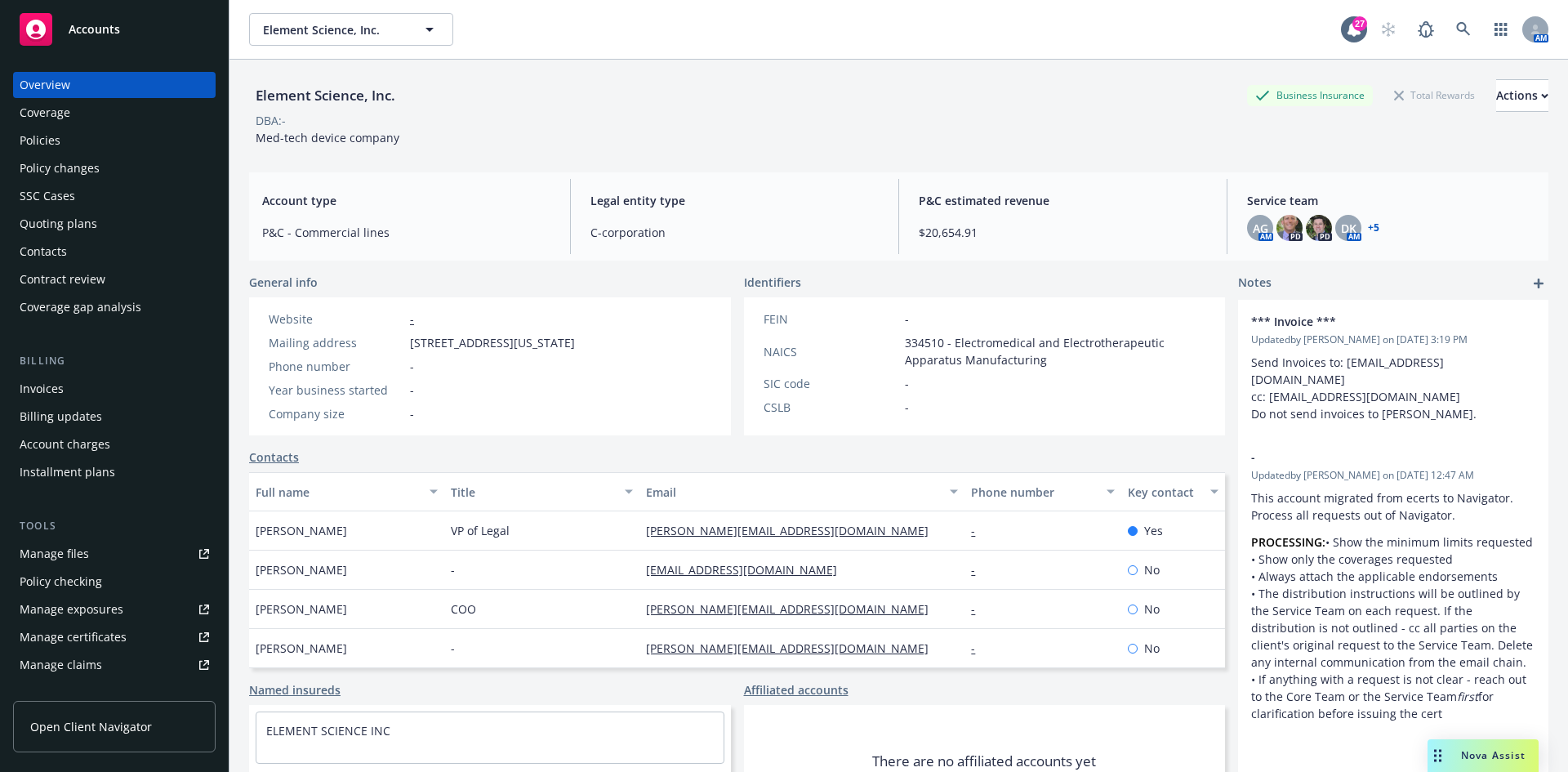
click at [50, 147] on div "Policies" at bounding box center [40, 140] width 41 height 26
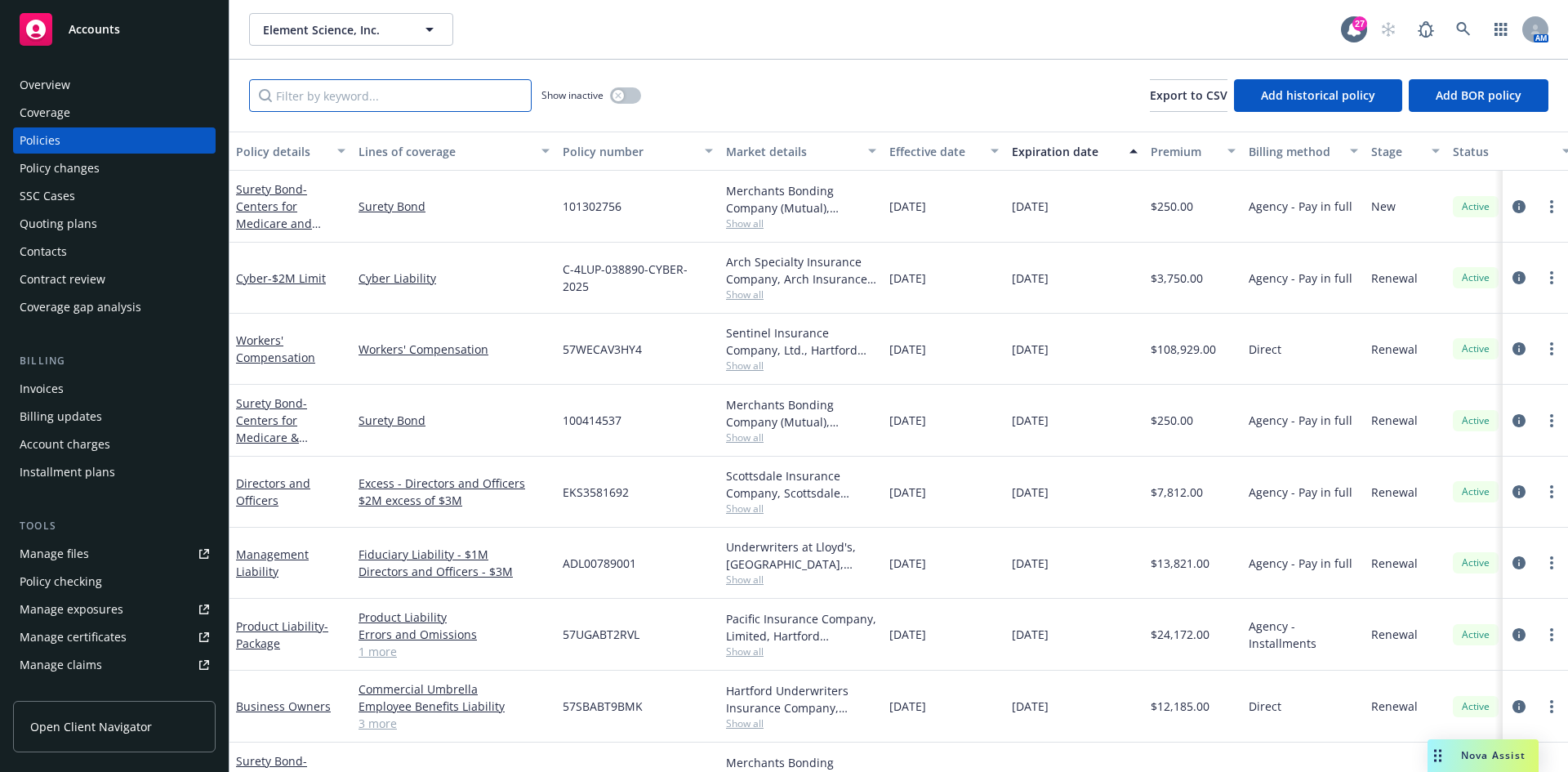
click at [364, 89] on input "Filter by keyword..." at bounding box center [391, 95] width 283 height 32
click at [316, 99] on input "Filter by keyword..." at bounding box center [391, 95] width 283 height 32
click at [61, 233] on div "Quoting plans" at bounding box center [58, 223] width 77 height 26
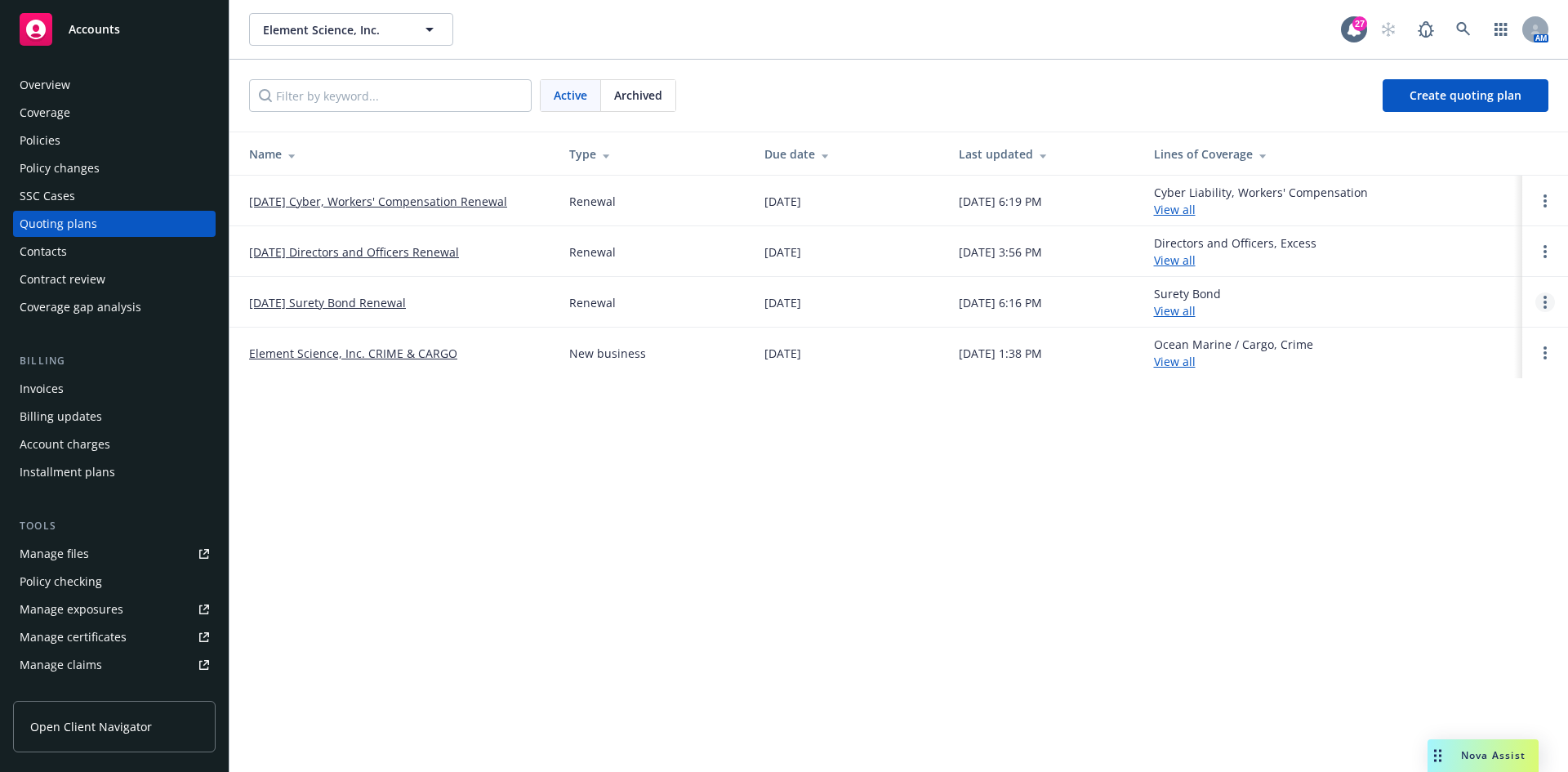
click at [1542, 304] on link "Open options" at bounding box center [1544, 301] width 20 height 20
click at [1474, 303] on link "Archive" at bounding box center [1462, 289] width 143 height 32
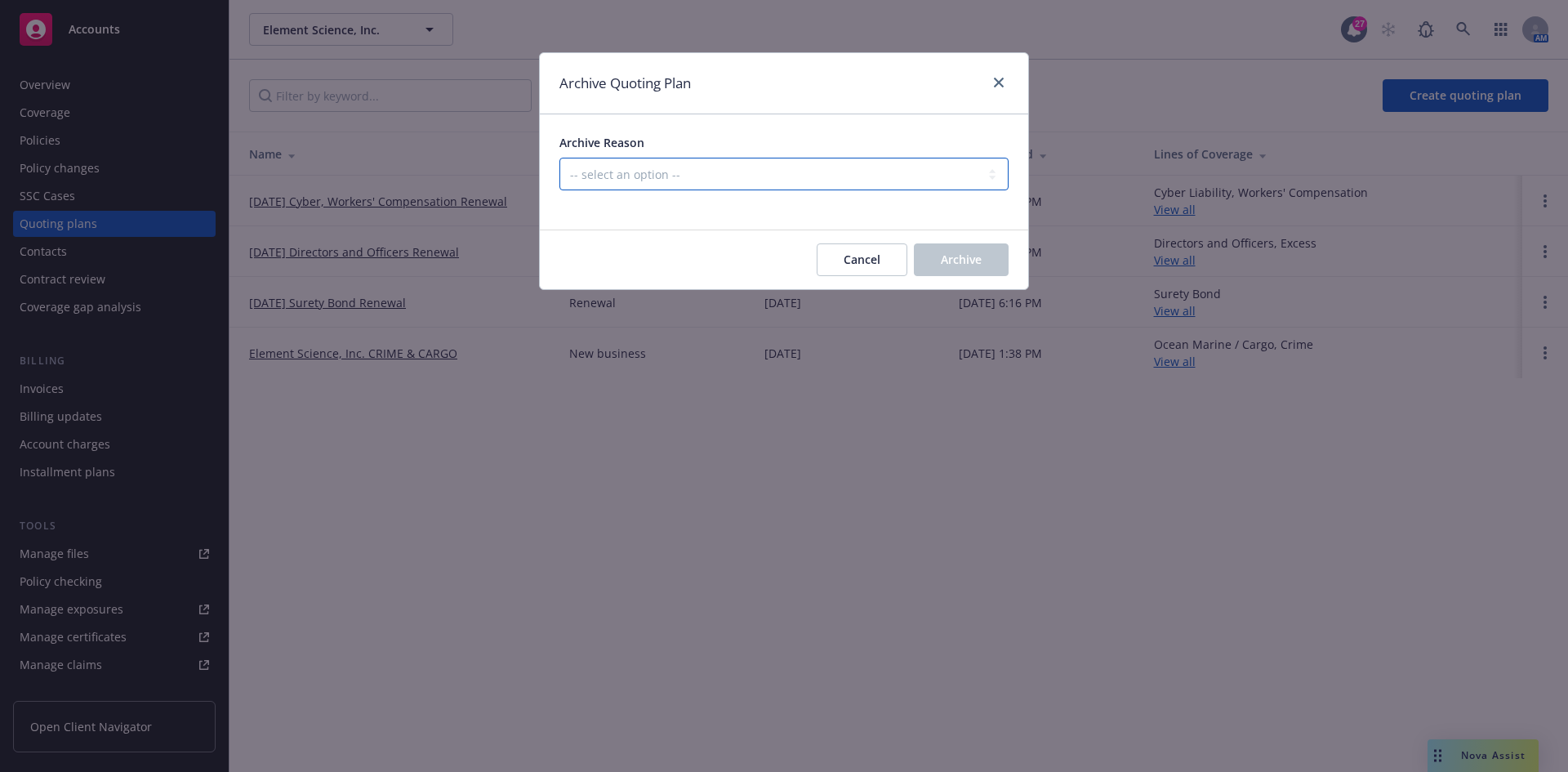
click at [788, 186] on select "-- select an option -- All policies in this renewal plan are auto-renewed Creat…" at bounding box center [784, 174] width 449 height 32
click at [559, 157] on select "-- select an option -- All policies in this renewal plan are auto-renewed Creat…" at bounding box center [784, 174] width 449 height 32
click at [977, 277] on div "Cancel Archive" at bounding box center [784, 260] width 489 height 59
click at [973, 265] on span "Archive" at bounding box center [961, 259] width 41 height 15
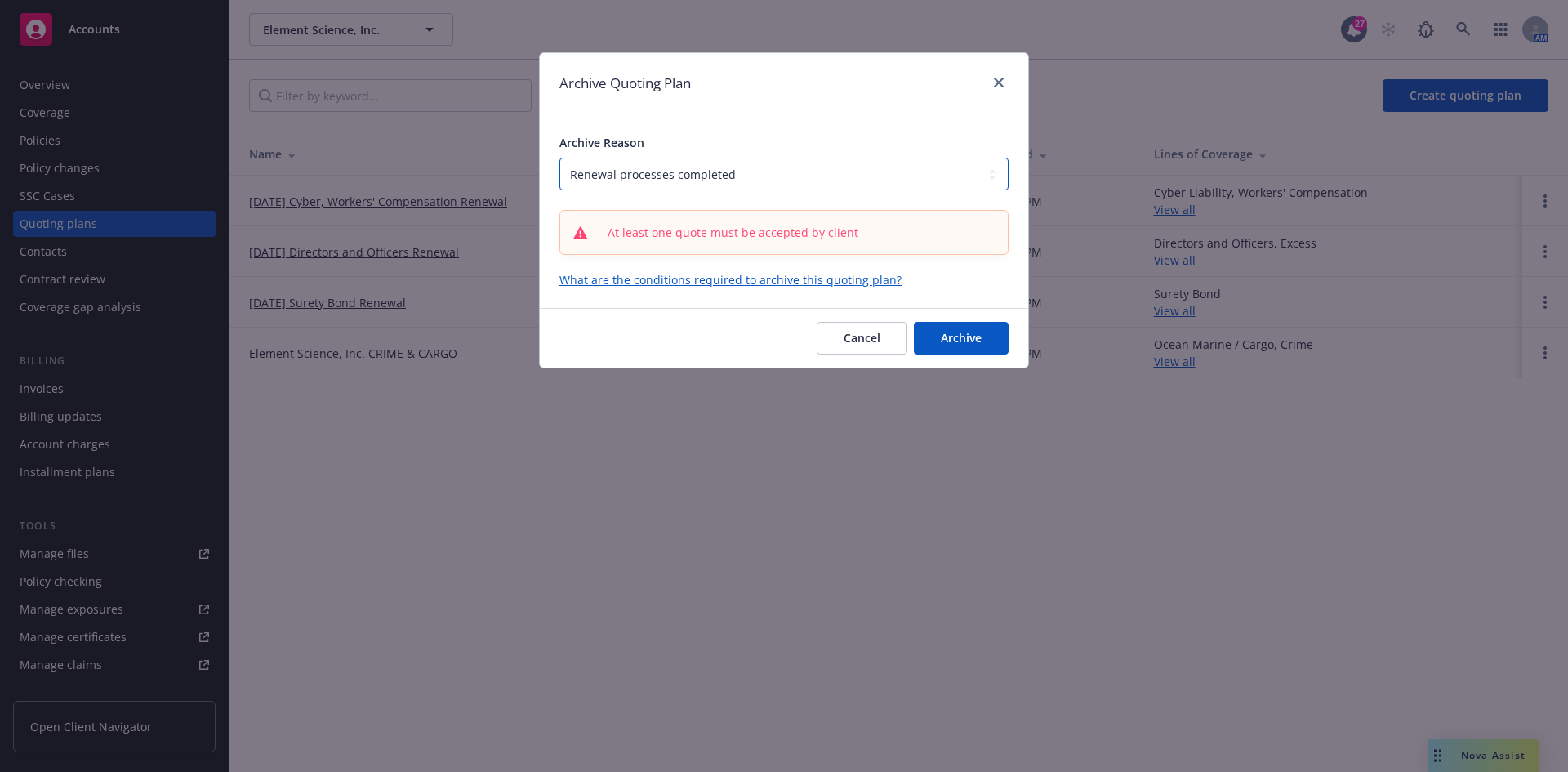
click at [669, 178] on select "-- select an option -- All policies in this renewal plan are auto-renewed Creat…" at bounding box center [784, 174] width 449 height 32
select select "ARCHIVED_RENEWAL_POLICY_AUTO_RENEWED"
click at [559, 157] on select "-- select an option -- All policies in this renewal plan are auto-renewed Creat…" at bounding box center [784, 174] width 449 height 32
click at [954, 340] on span "Archive" at bounding box center [961, 338] width 41 height 15
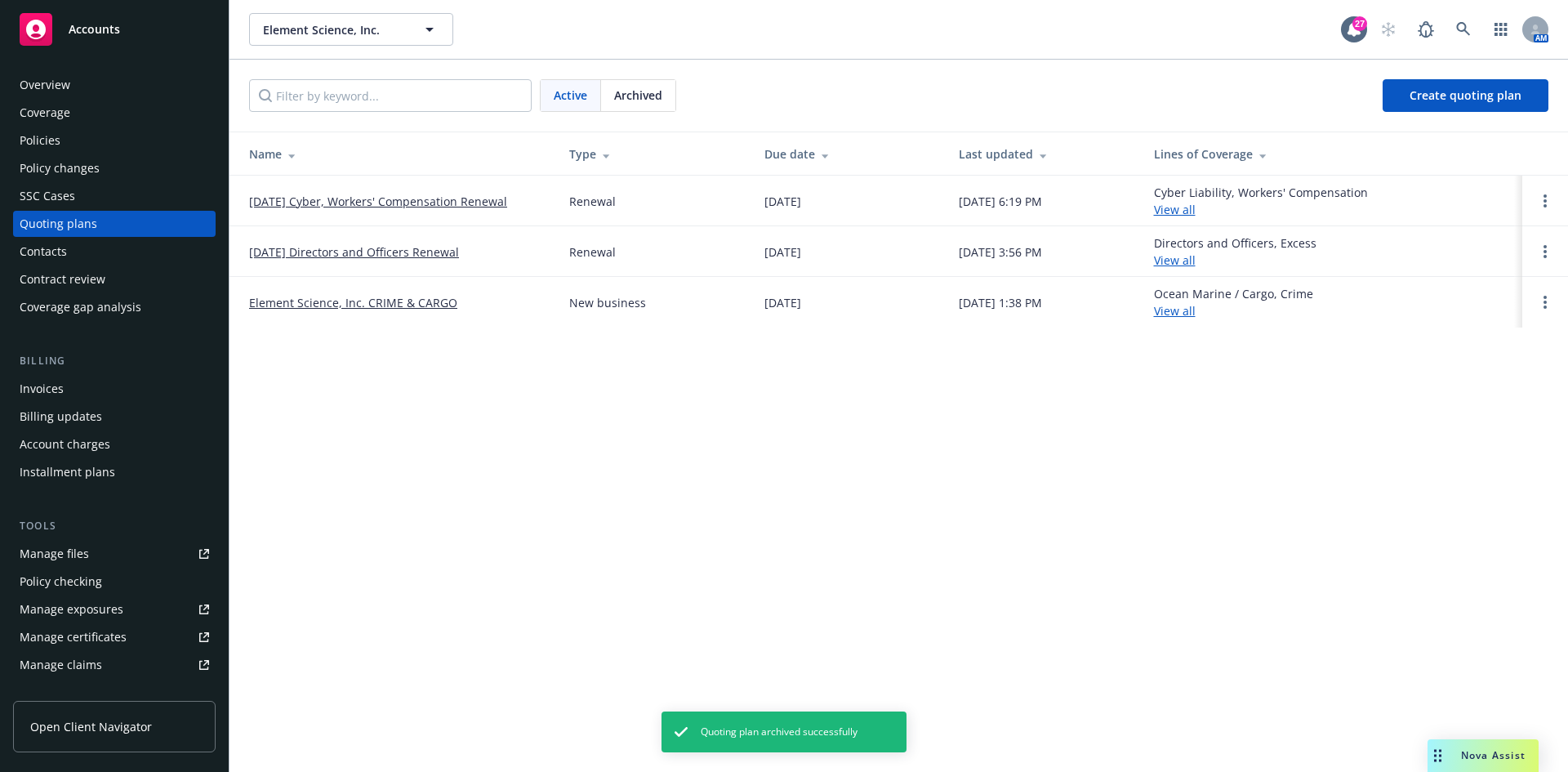
click at [56, 146] on div "Policies" at bounding box center [40, 140] width 41 height 26
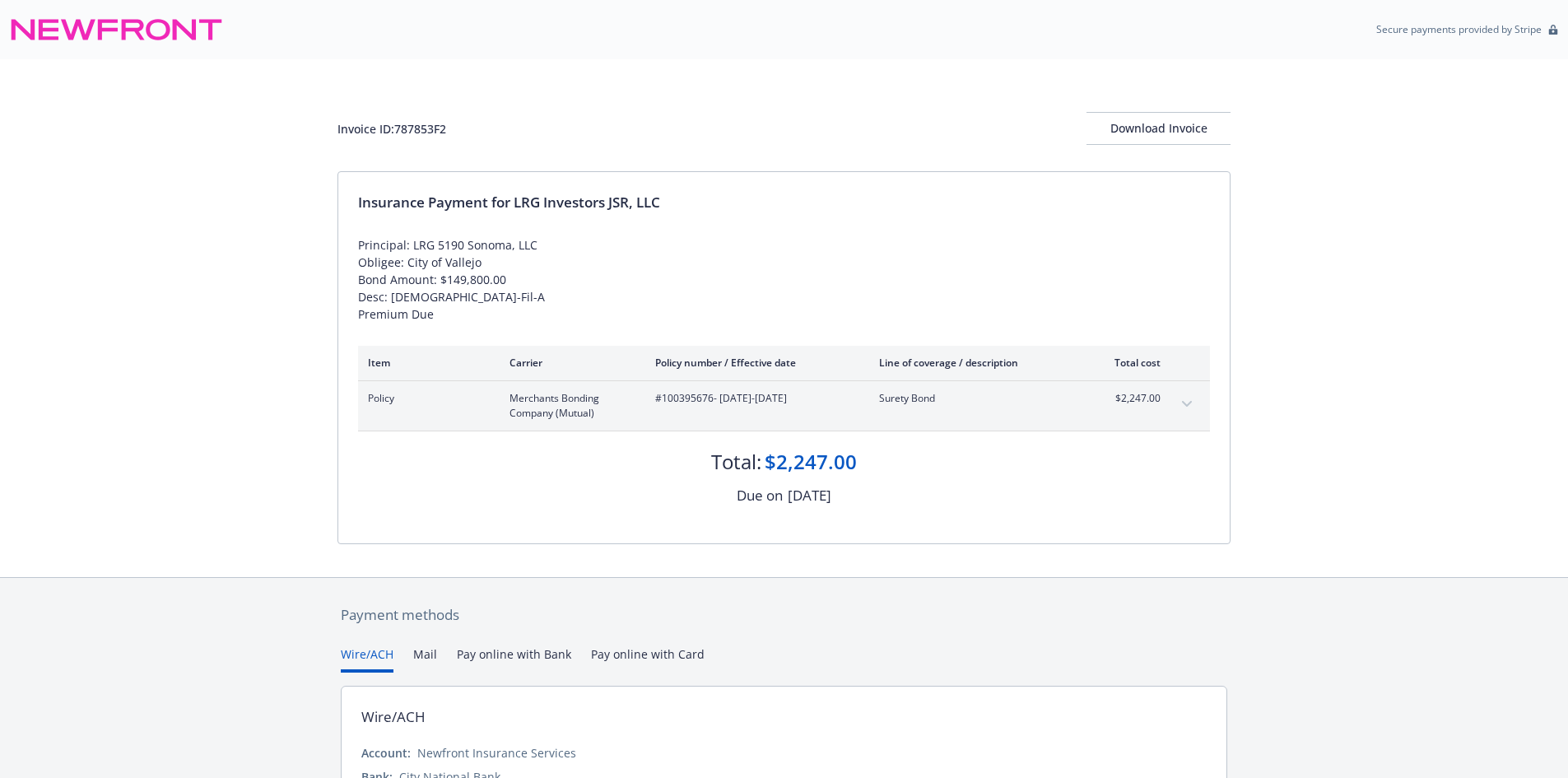
click at [399, 130] on div "Invoice ID: 787853F2" at bounding box center [391, 129] width 109 height 17
copy div "787853F2"
click at [693, 403] on span "#100395676 - 05/23/2025-05/23/2026" at bounding box center [754, 398] width 197 height 15
click at [693, 402] on span "#100395676 - 05/23/2025-05/23/2026" at bounding box center [754, 398] width 197 height 15
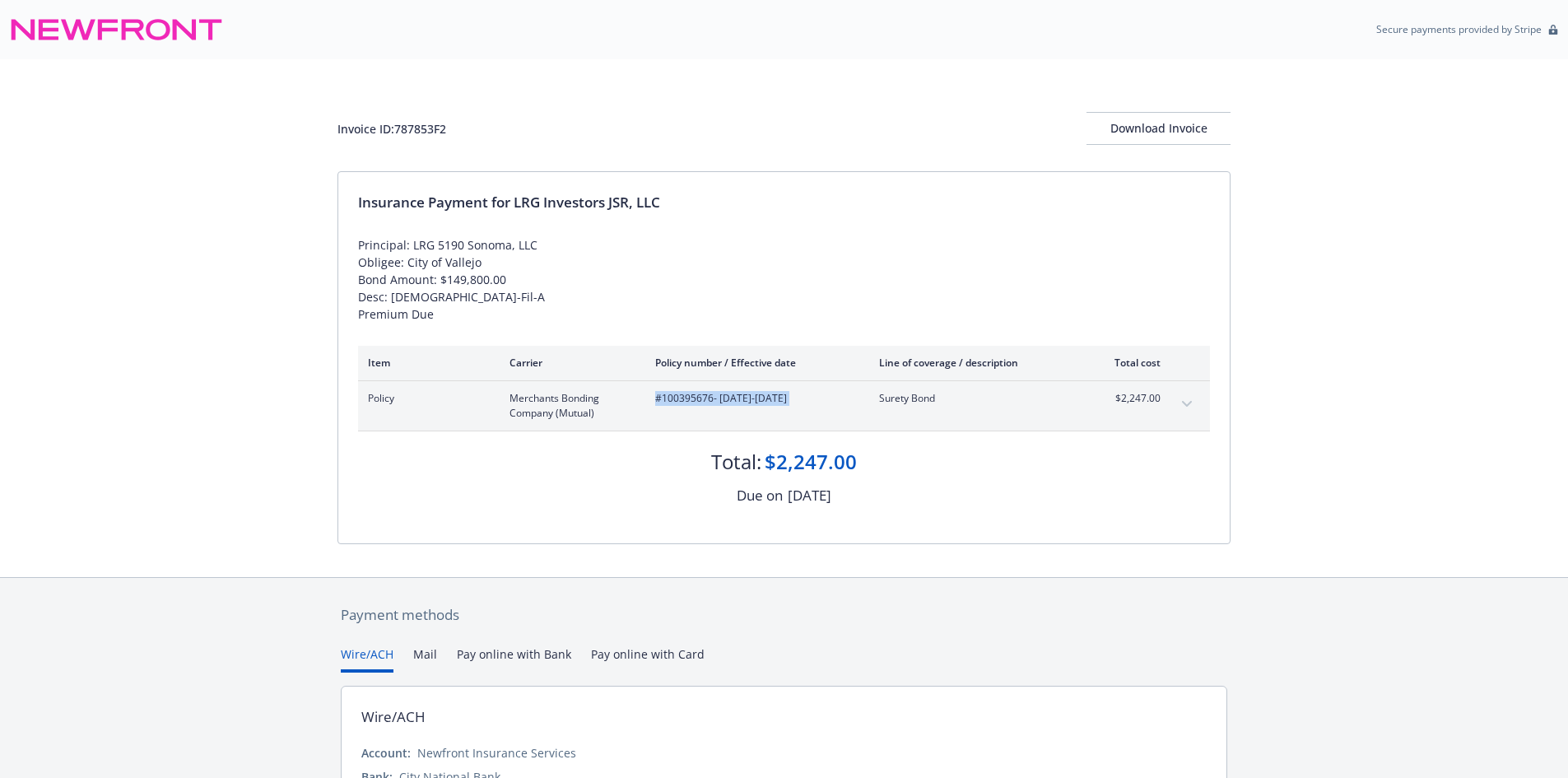
click at [693, 402] on span "#100395676 - 05/23/2025-05/23/2026" at bounding box center [754, 398] width 197 height 15
click at [687, 400] on span "#100395676 - 05/23/2025-05/23/2026" at bounding box center [754, 398] width 197 height 15
drag, startPoint x: 660, startPoint y: 400, endPoint x: 707, endPoint y: 398, distance: 47.0
click at [709, 398] on span "#100395676 - 05/23/2025-05/23/2026" at bounding box center [754, 398] width 197 height 15
copy span "10039567"
